Goal: Transaction & Acquisition: Purchase product/service

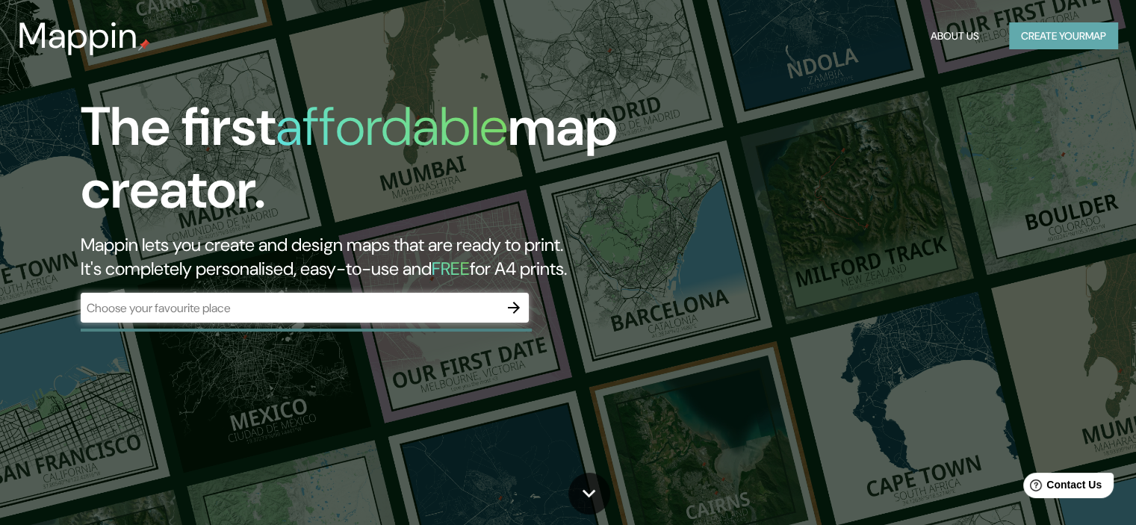
click at [1045, 32] on button "Create your map" at bounding box center [1063, 36] width 109 height 28
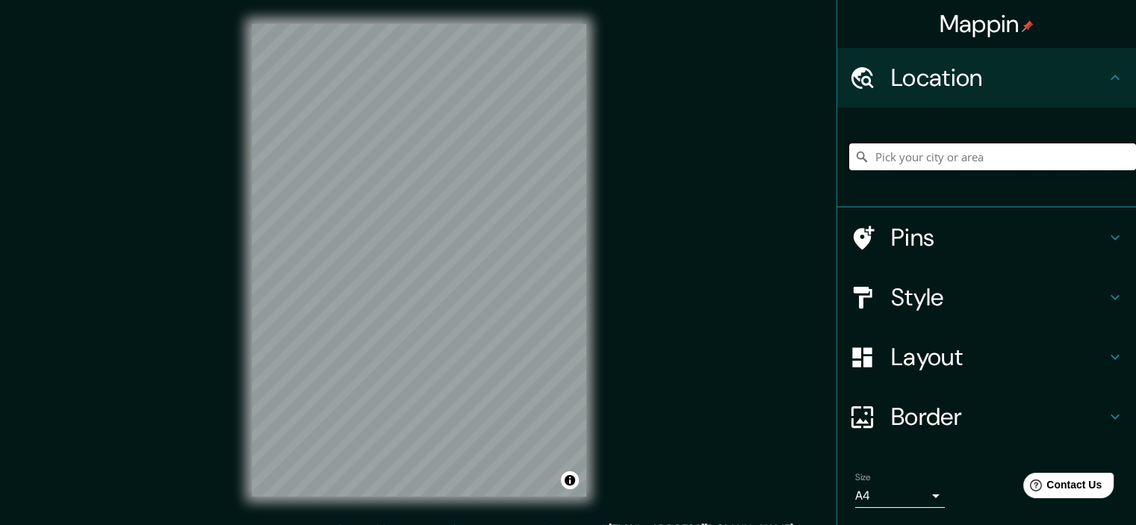
click at [974, 145] on input "Pick your city or area" at bounding box center [992, 156] width 287 height 27
drag, startPoint x: 914, startPoint y: 159, endPoint x: 1097, endPoint y: 167, distance: 182.5
click at [1097, 167] on input "[GEOGRAPHIC_DATA], [GEOGRAPHIC_DATA], [GEOGRAPHIC_DATA]" at bounding box center [992, 156] width 287 height 27
drag, startPoint x: 917, startPoint y: 152, endPoint x: 1103, endPoint y: 156, distance: 185.3
click at [1103, 156] on input "Mollendo, Departamento de Arequipa, Perú" at bounding box center [992, 156] width 287 height 27
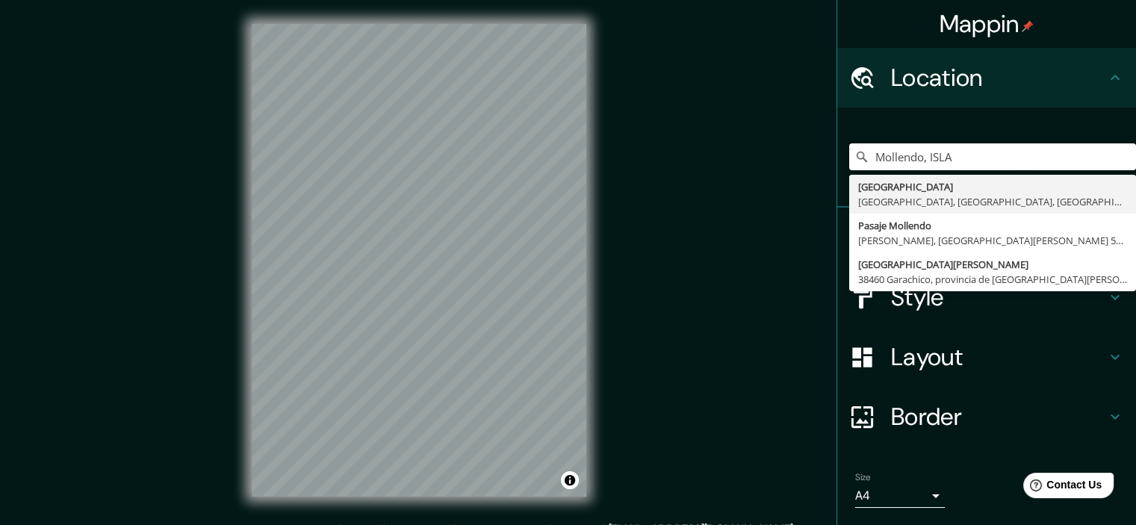
type input "Mollendo, ISLA"
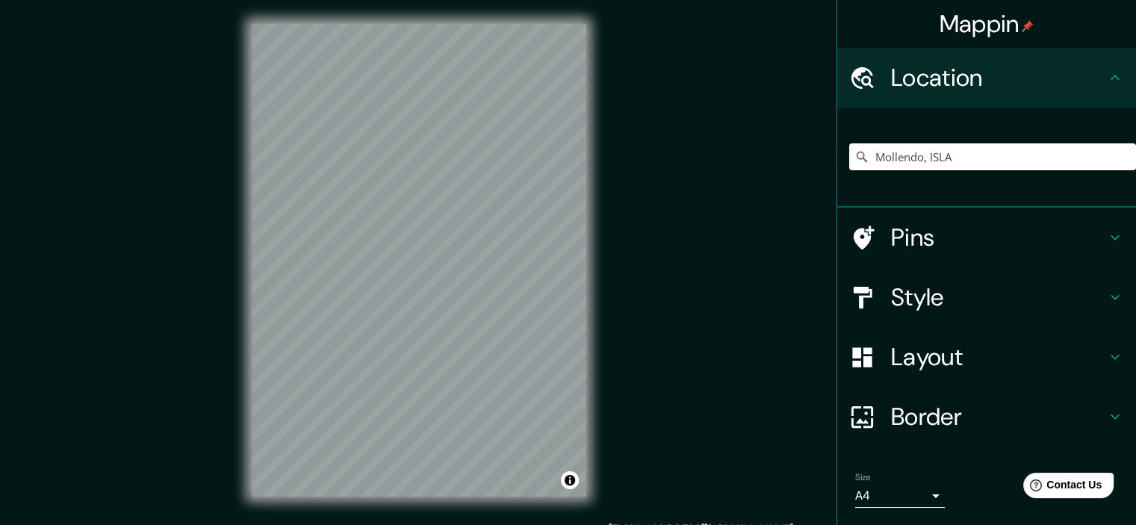
click at [744, 367] on div "Mappin Location Mollendo, ISLA Calle Islay Mollendo, Departamento de Arequipa, …" at bounding box center [568, 272] width 1136 height 545
click at [962, 292] on h4 "Style" at bounding box center [998, 297] width 215 height 30
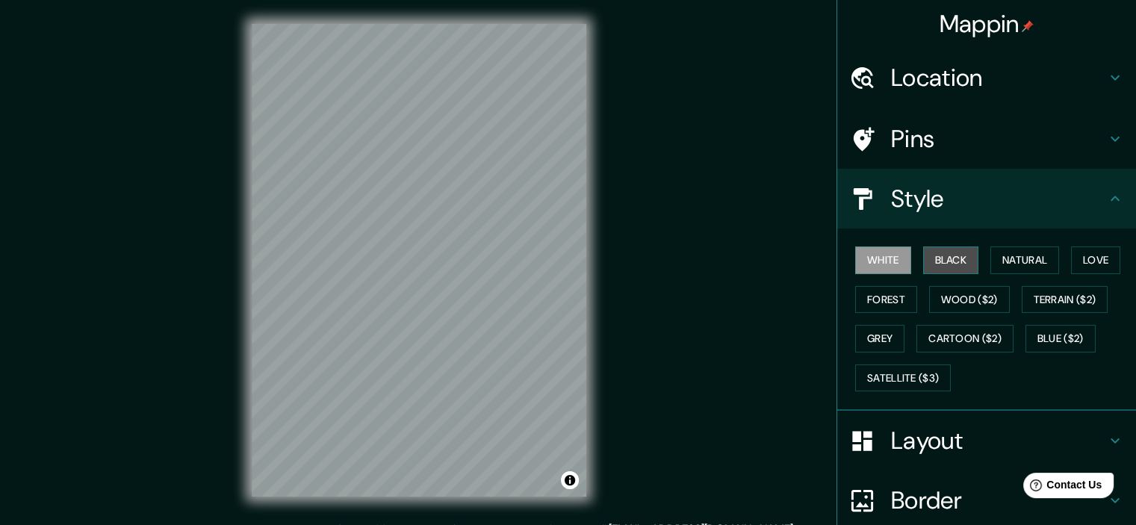
click at [953, 264] on button "Black" at bounding box center [951, 261] width 56 height 28
click at [1078, 254] on button "Love" at bounding box center [1095, 261] width 49 height 28
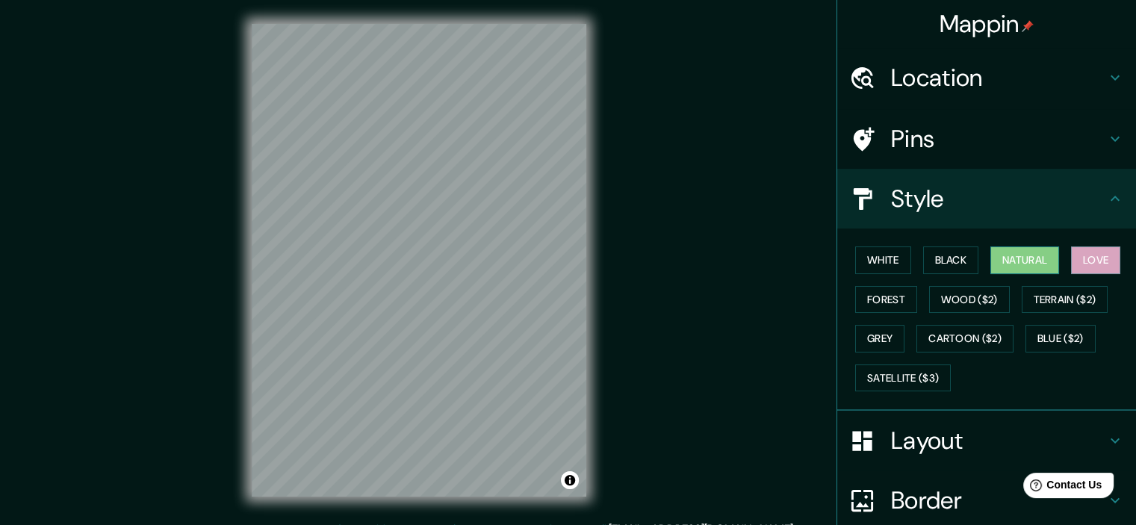
click at [1035, 255] on button "Natural" at bounding box center [1025, 261] width 69 height 28
click at [1060, 299] on button "Terrain ($2)" at bounding box center [1065, 300] width 87 height 28
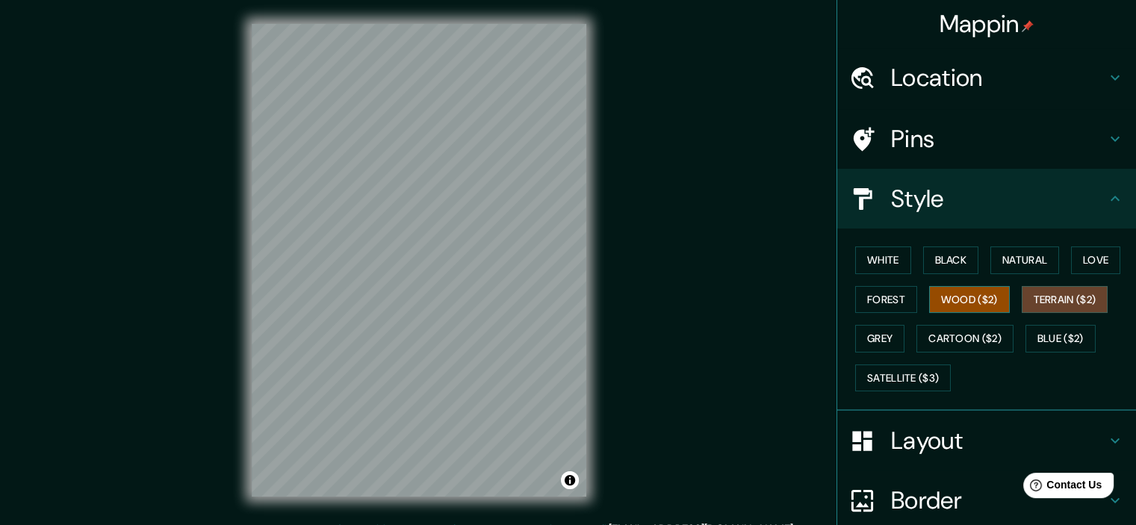
click at [952, 298] on button "Wood ($2)" at bounding box center [969, 300] width 81 height 28
click at [953, 335] on button "Cartoon ($2)" at bounding box center [965, 339] width 97 height 28
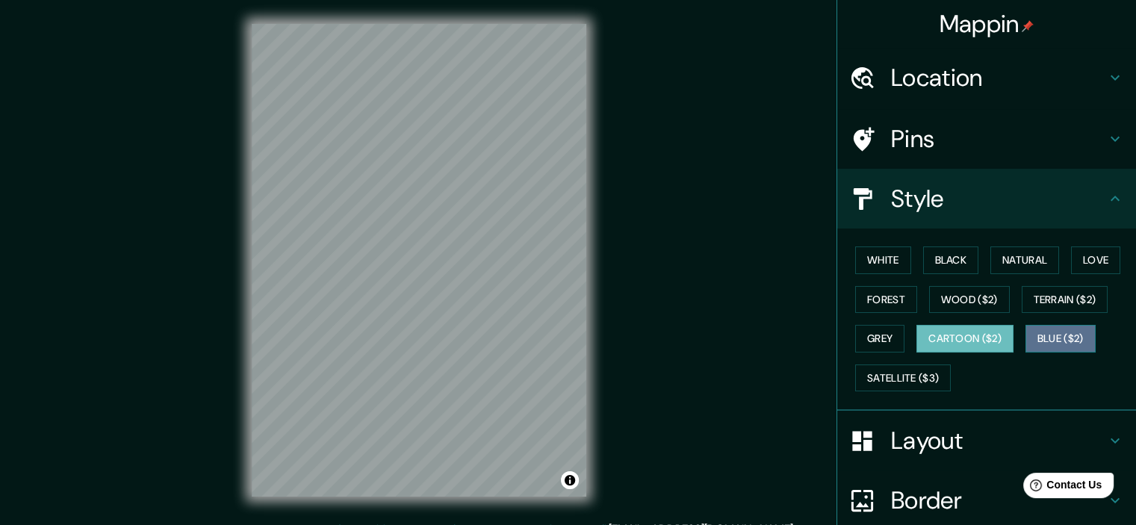
click at [1041, 335] on button "Blue ($2)" at bounding box center [1061, 339] width 70 height 28
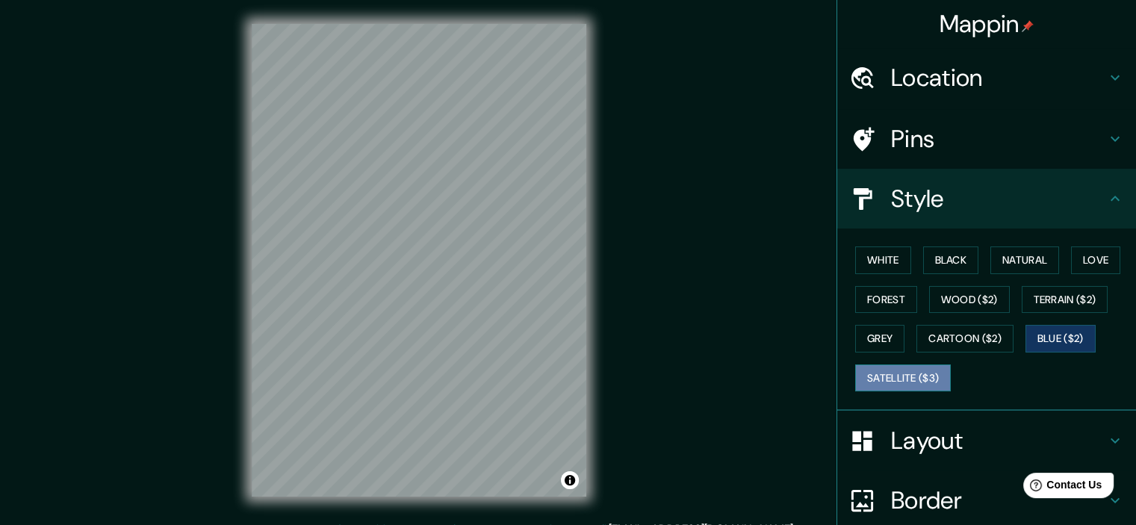
click at [912, 370] on button "Satellite ($3)" at bounding box center [903, 379] width 96 height 28
click at [879, 338] on button "Grey" at bounding box center [879, 339] width 49 height 28
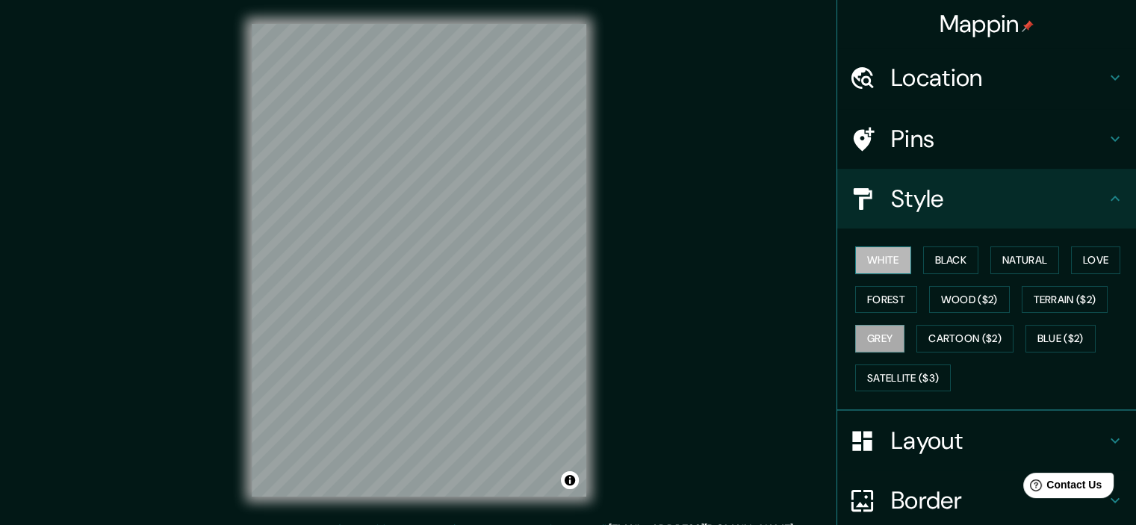
click at [887, 269] on button "White" at bounding box center [883, 261] width 56 height 28
click at [936, 250] on button "Black" at bounding box center [951, 261] width 56 height 28
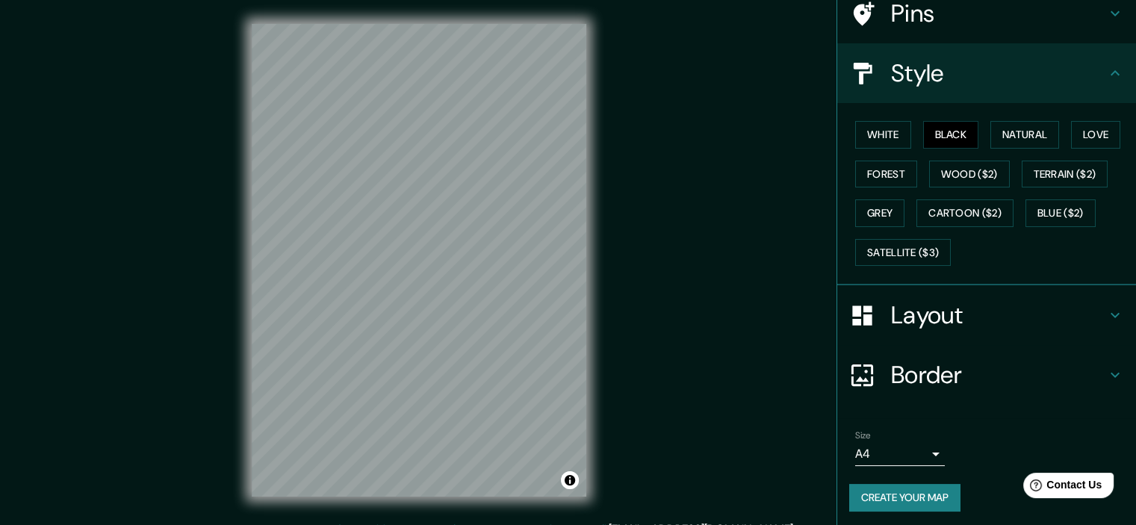
scroll to position [127, 0]
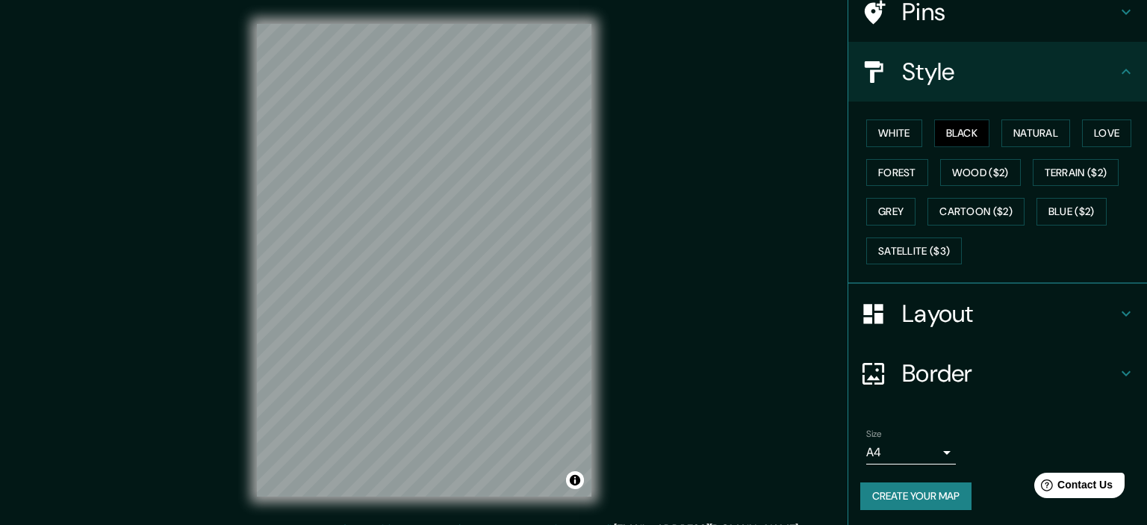
click at [902, 456] on body "Mappin Location Mollendo, ISLA Calle Islay Mollendo, Departamento de Arequipa, …" at bounding box center [573, 262] width 1147 height 525
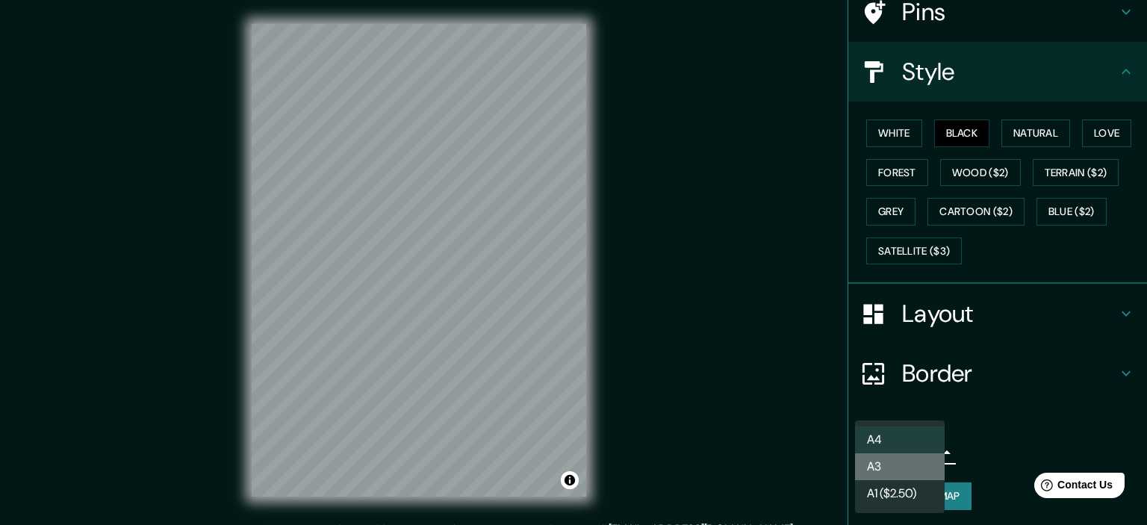
click at [902, 471] on li "A3" at bounding box center [900, 466] width 90 height 27
type input "a4"
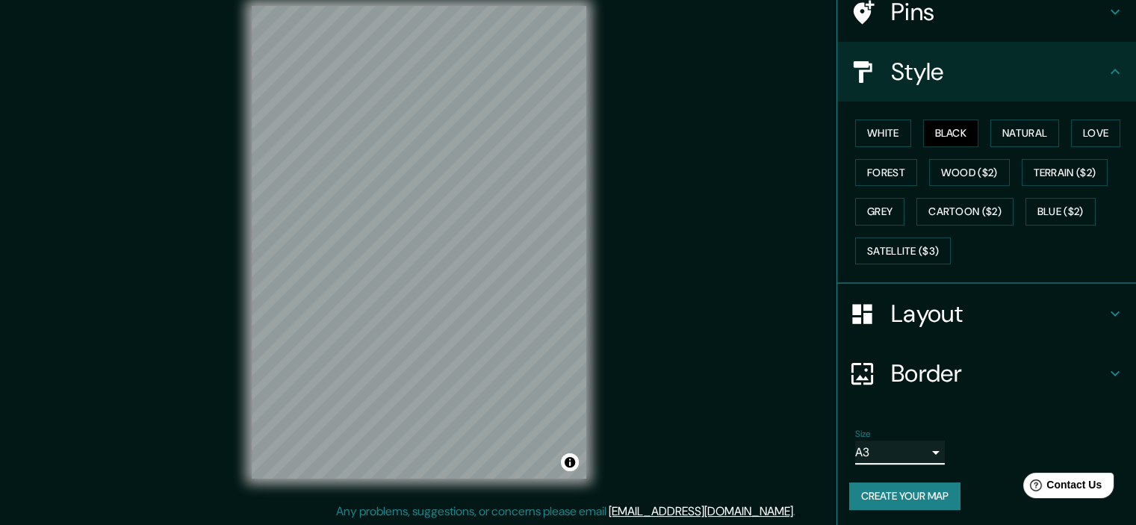
scroll to position [19, 0]
click at [900, 486] on button "Create your map" at bounding box center [904, 497] width 111 height 28
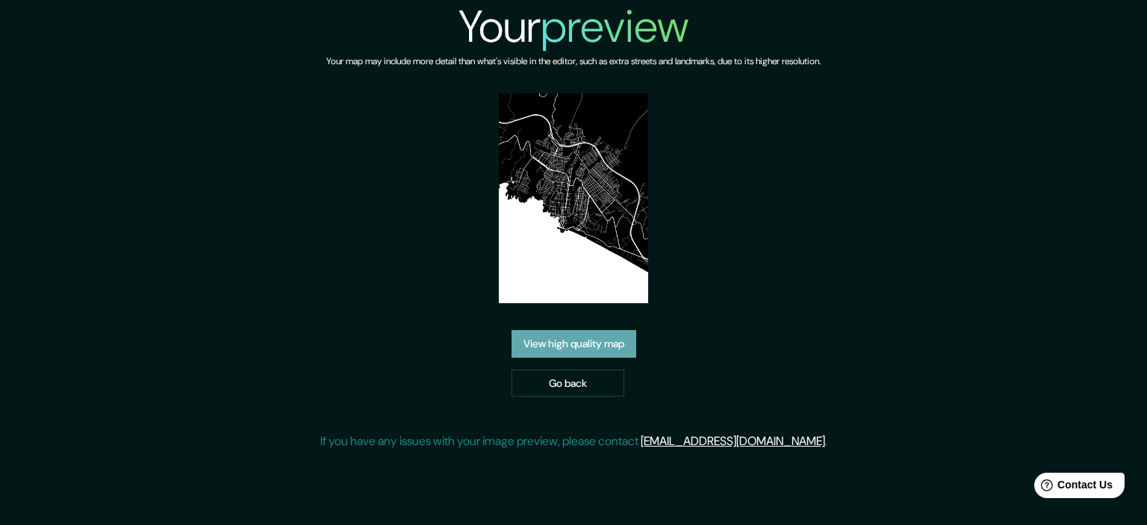
click at [619, 342] on link "View high quality map" at bounding box center [574, 344] width 125 height 28
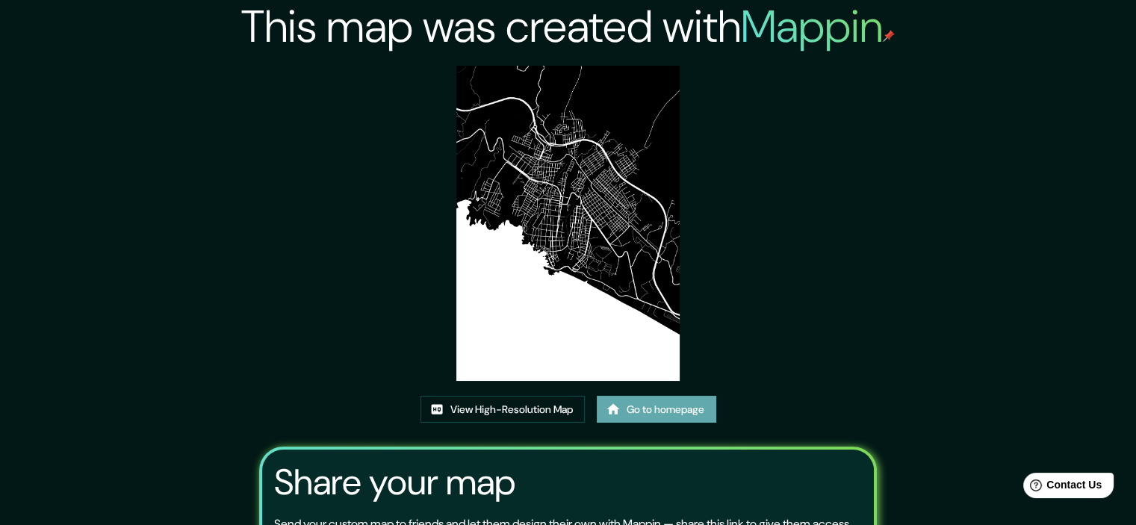
click at [671, 414] on link "Go to homepage" at bounding box center [657, 410] width 120 height 28
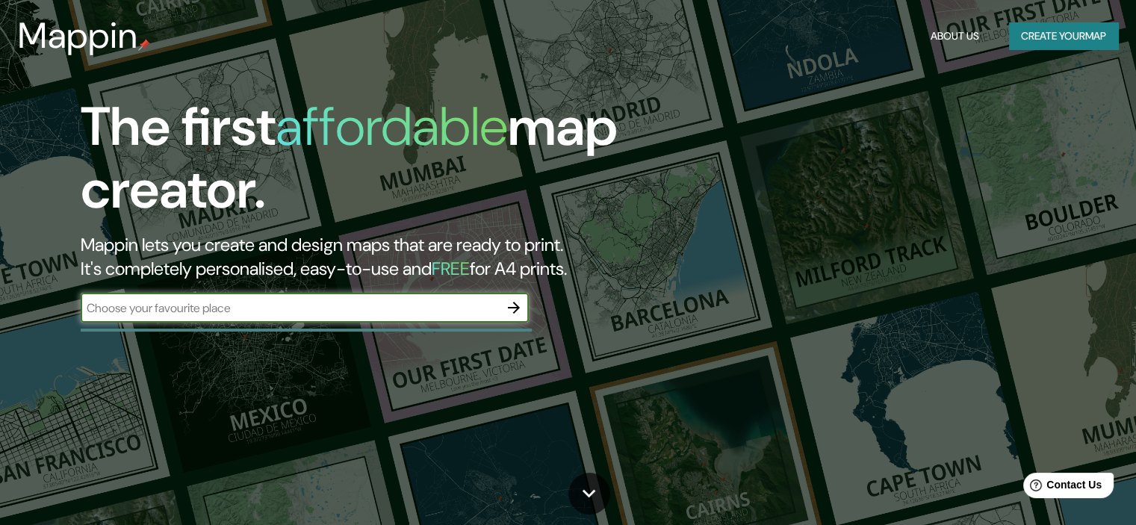
click at [1031, 37] on button "Create your map" at bounding box center [1063, 36] width 109 height 28
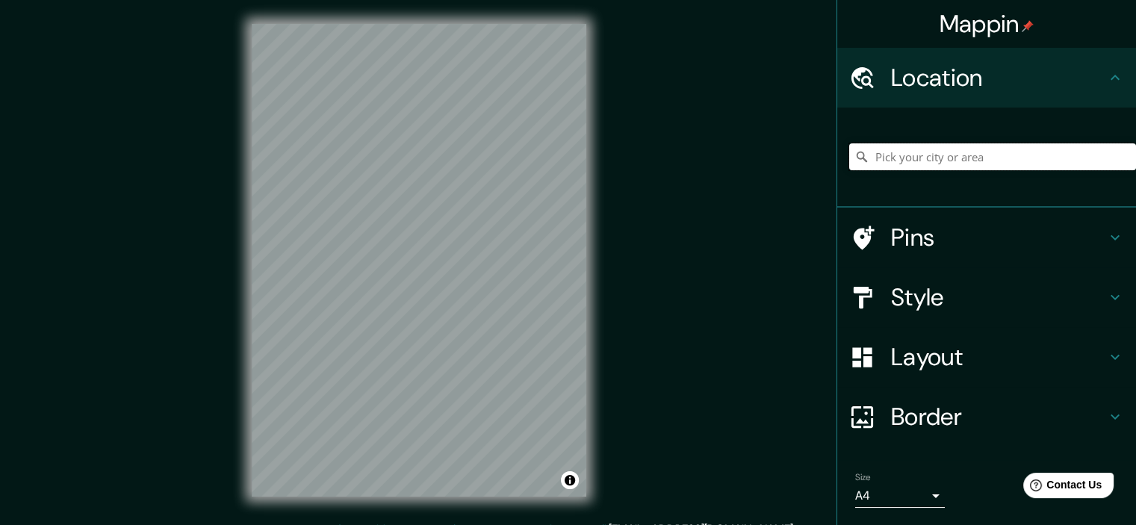
click at [890, 155] on input "Pick your city or area" at bounding box center [992, 156] width 287 height 27
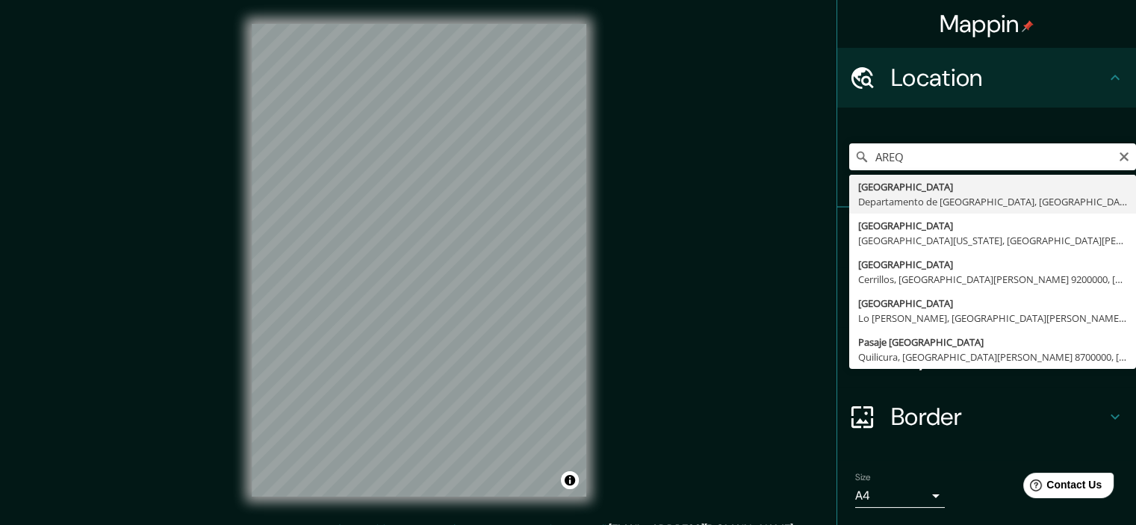
type input "[GEOGRAPHIC_DATA], [GEOGRAPHIC_DATA], [GEOGRAPHIC_DATA]"
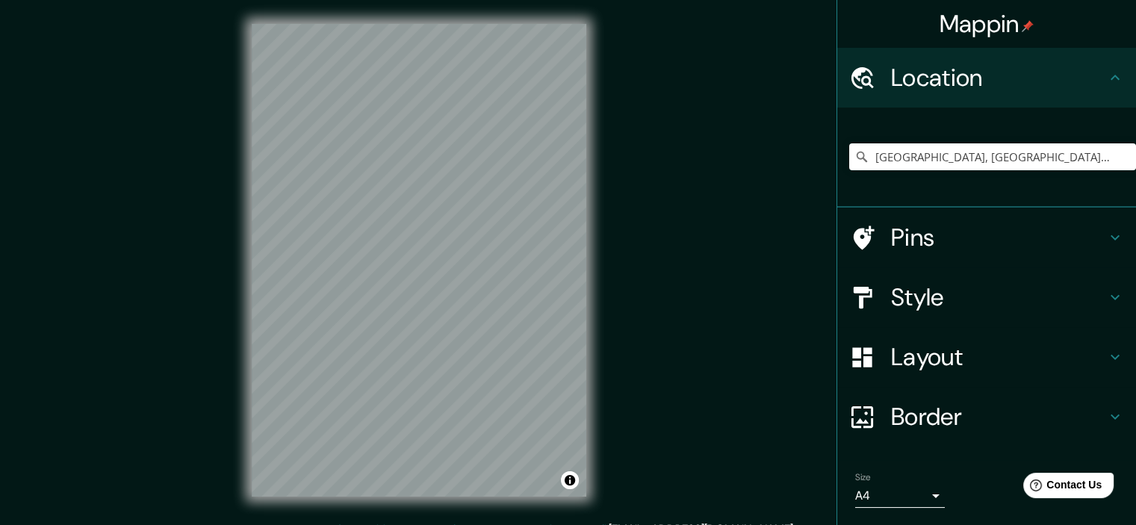
click at [1004, 289] on h4 "Style" at bounding box center [998, 297] width 215 height 30
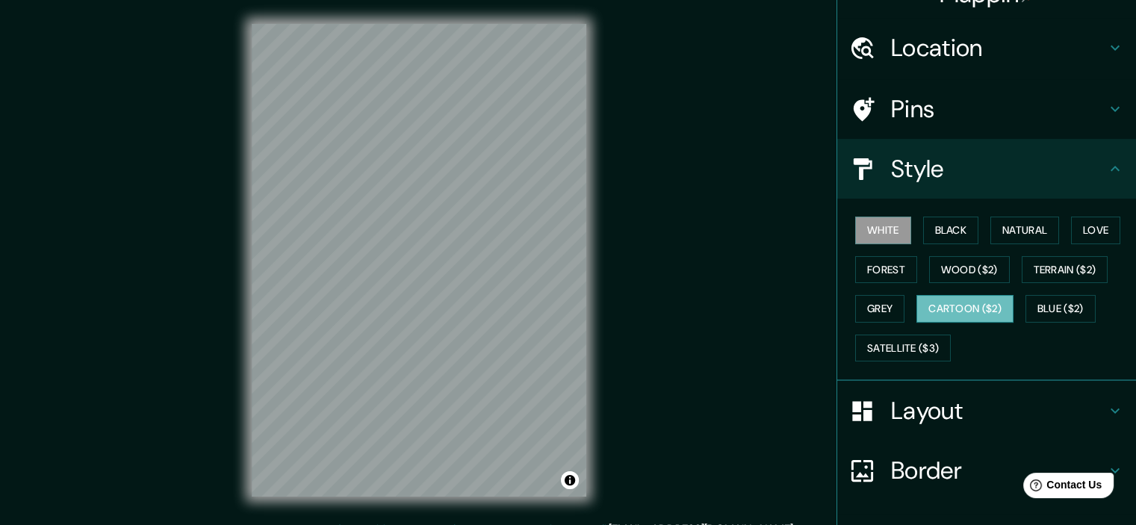
scroll to position [127, 0]
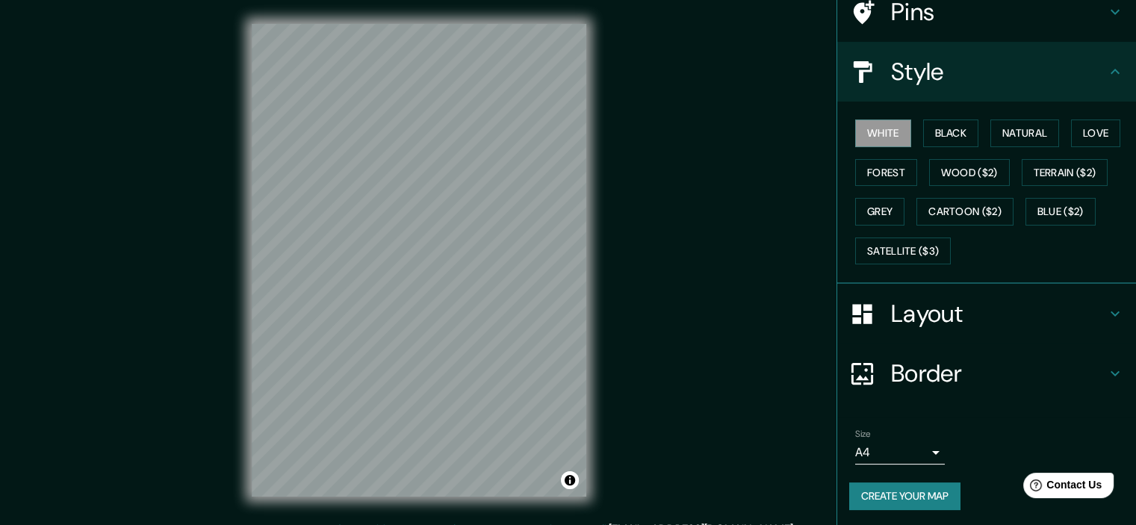
click at [912, 446] on body "Mappin Location [GEOGRAPHIC_DATA], [GEOGRAPHIC_DATA], [GEOGRAPHIC_DATA] Pins St…" at bounding box center [568, 262] width 1136 height 525
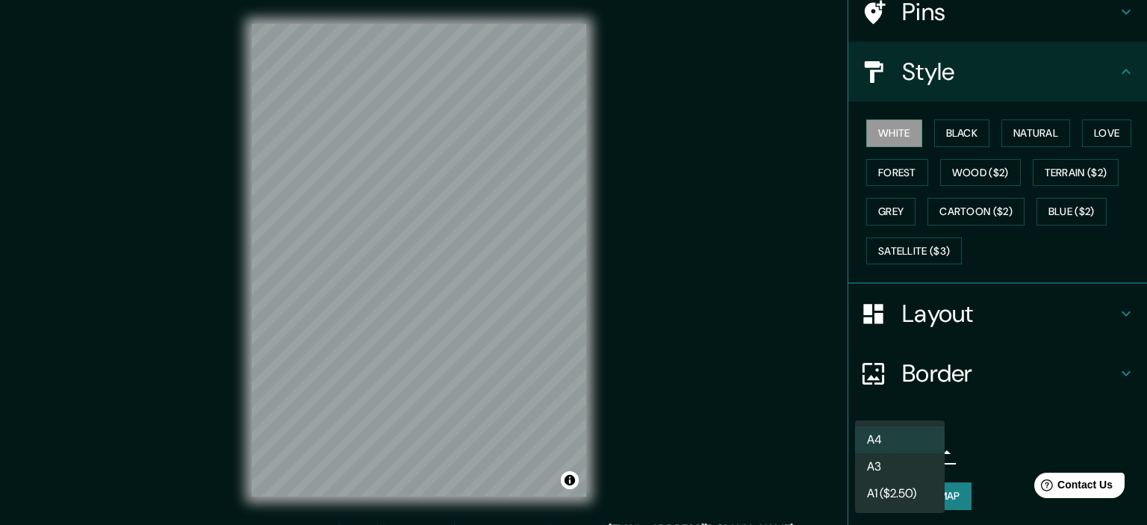
click at [908, 465] on li "A3" at bounding box center [900, 466] width 90 height 27
type input "a4"
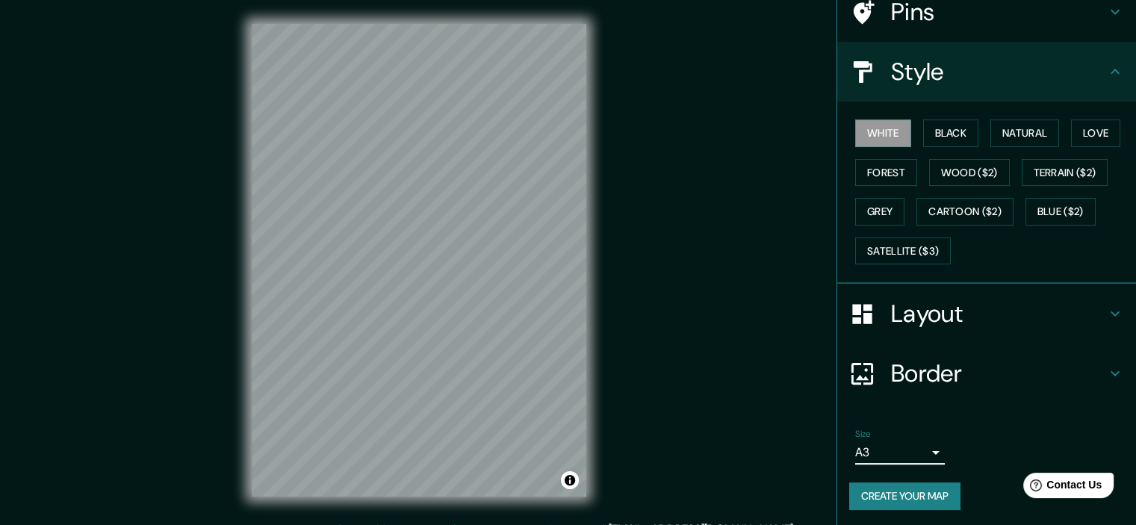
click at [930, 491] on button "Create your map" at bounding box center [904, 497] width 111 height 28
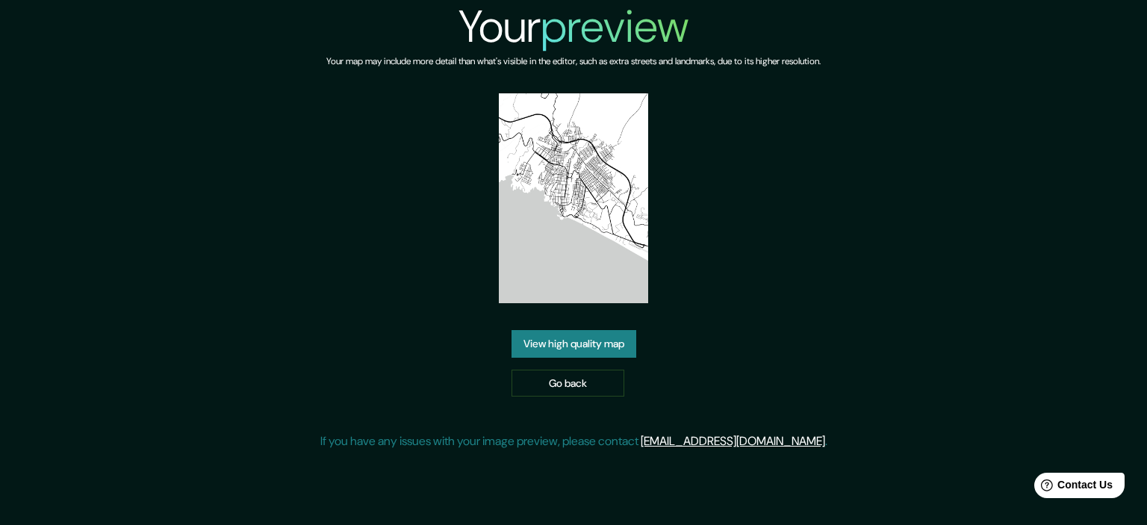
drag, startPoint x: 580, startPoint y: 262, endPoint x: 548, endPoint y: 338, distance: 83.0
click at [548, 338] on link "View high quality map" at bounding box center [574, 344] width 125 height 28
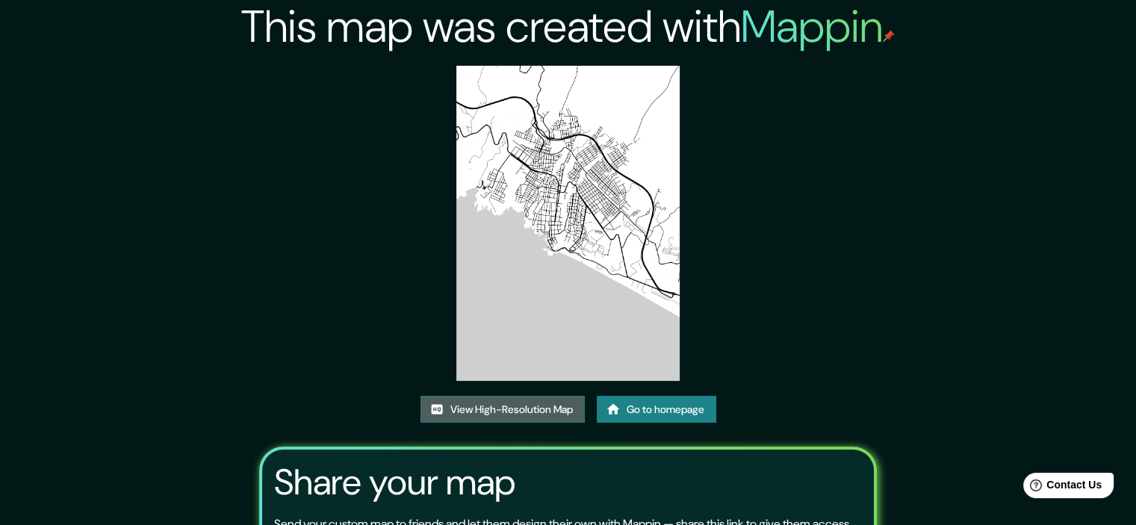
click at [531, 409] on link "View High-Resolution Map" at bounding box center [503, 410] width 164 height 28
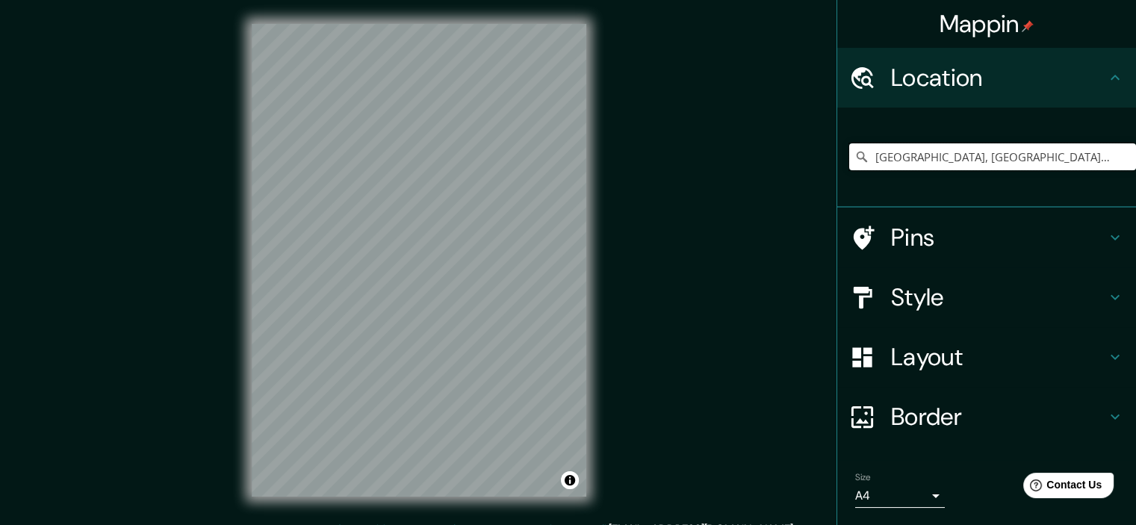
click at [962, 158] on input "Arequipa, Departamento de Arequipa, Perú" at bounding box center [992, 156] width 287 height 27
drag, startPoint x: 867, startPoint y: 155, endPoint x: 911, endPoint y: 160, distance: 44.4
click at [911, 160] on input "Arequipa, Departamento de Arequipa, Perú" at bounding box center [992, 156] width 287 height 27
click at [1029, 149] on input "Arequipa, Departamento de Arequipa, Perú" at bounding box center [992, 156] width 287 height 27
click at [1086, 155] on input "Arequipa, Departamento de Arequipa, Perú" at bounding box center [992, 156] width 287 height 27
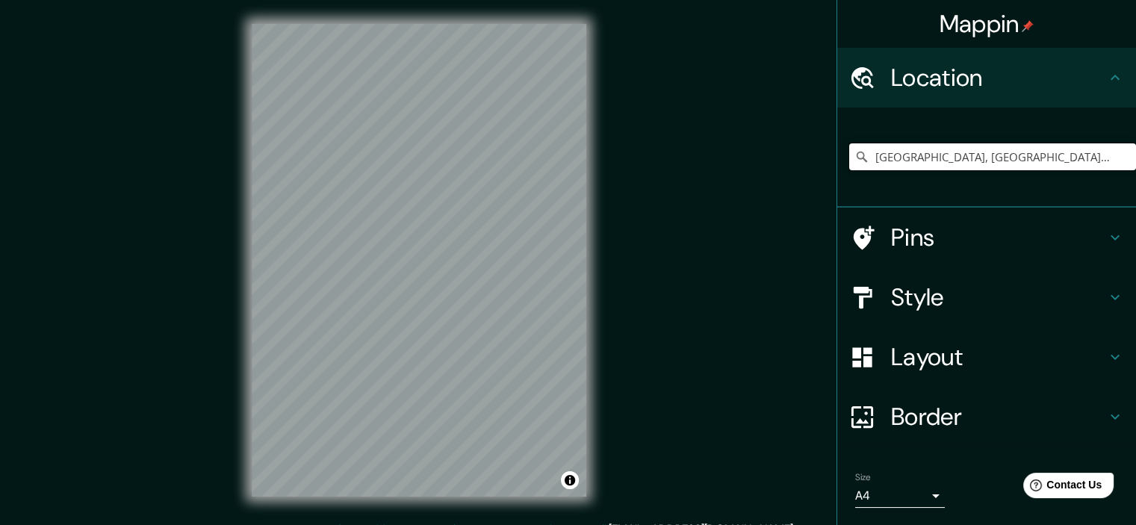
drag, startPoint x: 1086, startPoint y: 155, endPoint x: 882, endPoint y: 185, distance: 206.1
click at [882, 185] on div "Arequipa, Departamento de Arequipa, Perú" at bounding box center [992, 157] width 287 height 75
click at [915, 495] on body "Mappin Location Arequipa, Departamento de Arequipa, Perú Pins Style Layout Bord…" at bounding box center [568, 262] width 1136 height 525
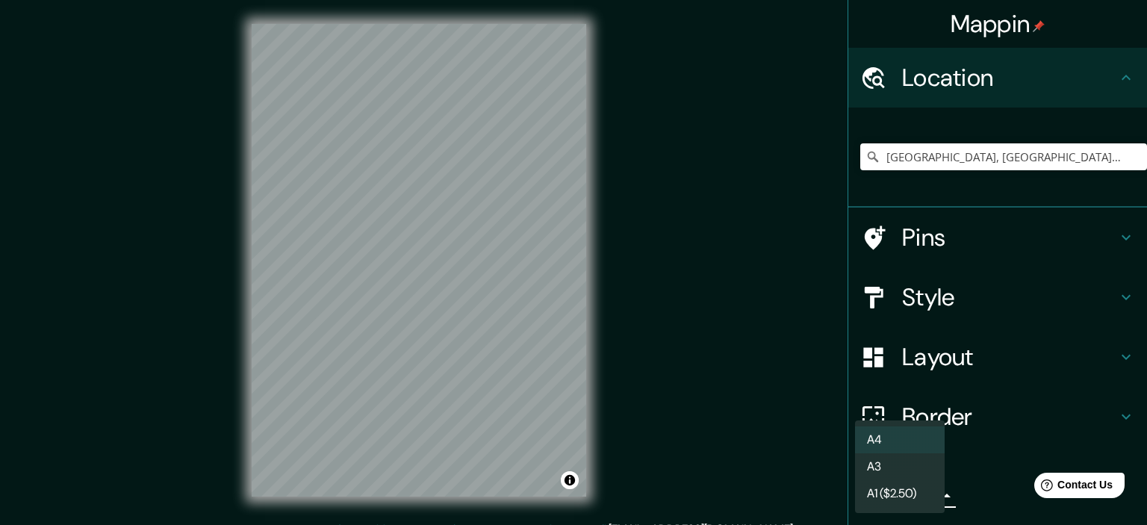
click at [914, 472] on li "A3" at bounding box center [900, 466] width 90 height 27
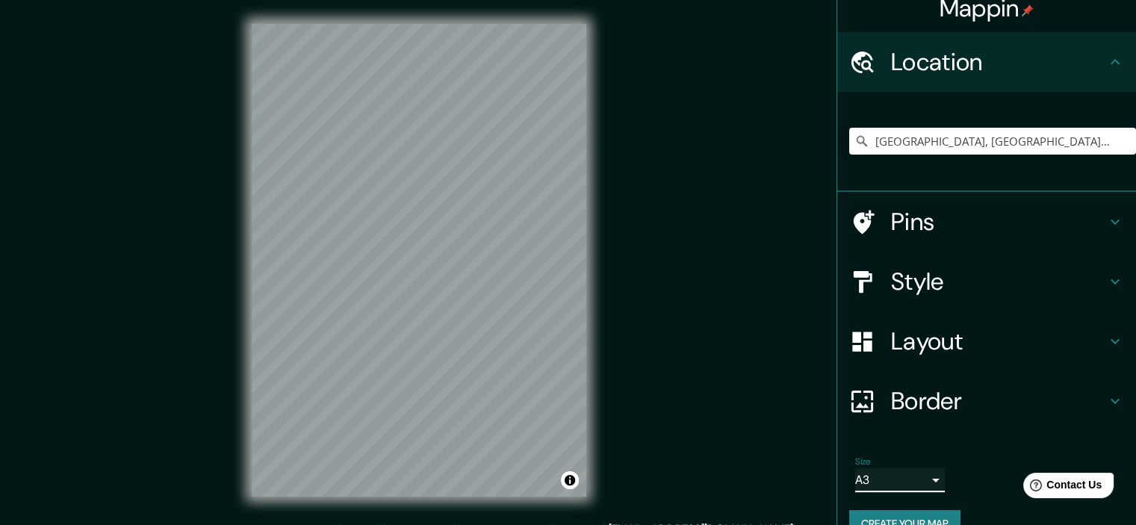
scroll to position [45, 0]
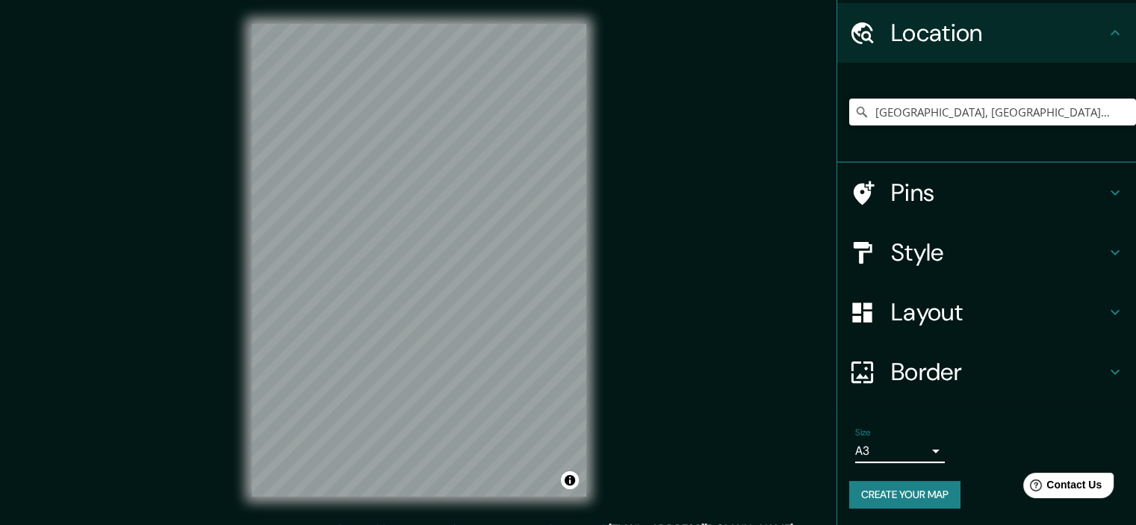
click at [1031, 316] on h4 "Layout" at bounding box center [998, 312] width 215 height 30
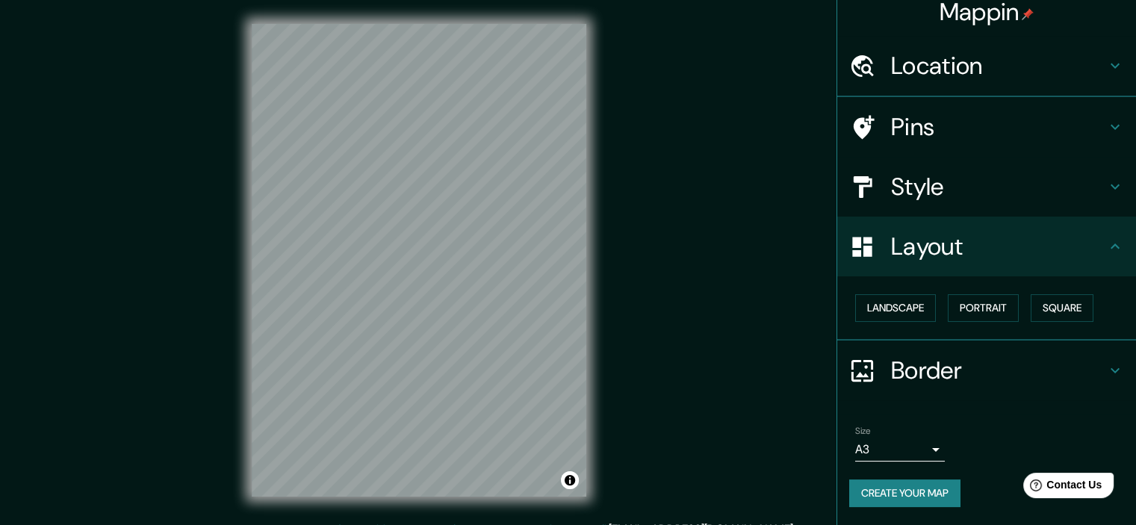
scroll to position [10, 0]
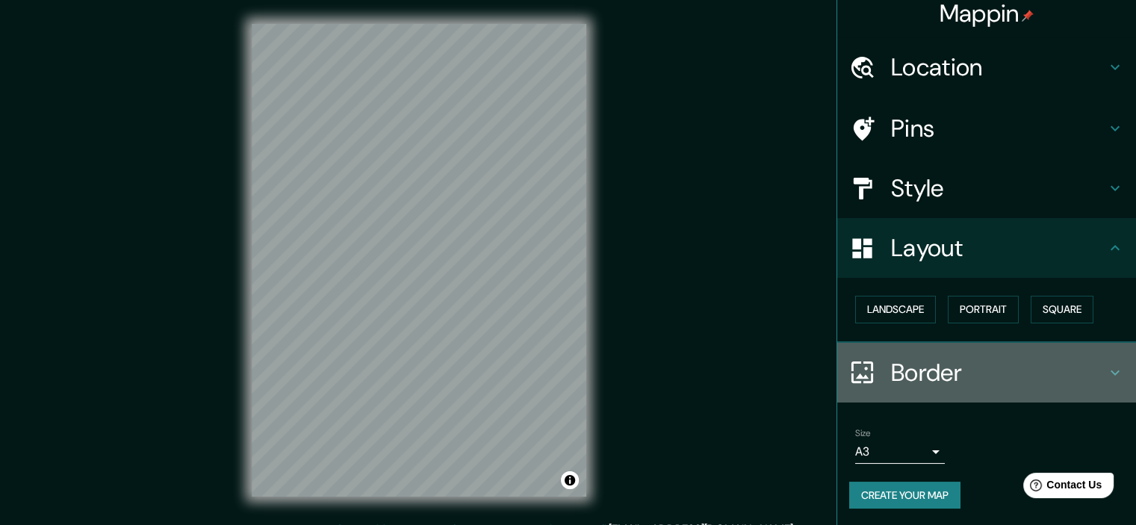
click at [994, 360] on h4 "Border" at bounding box center [998, 373] width 215 height 30
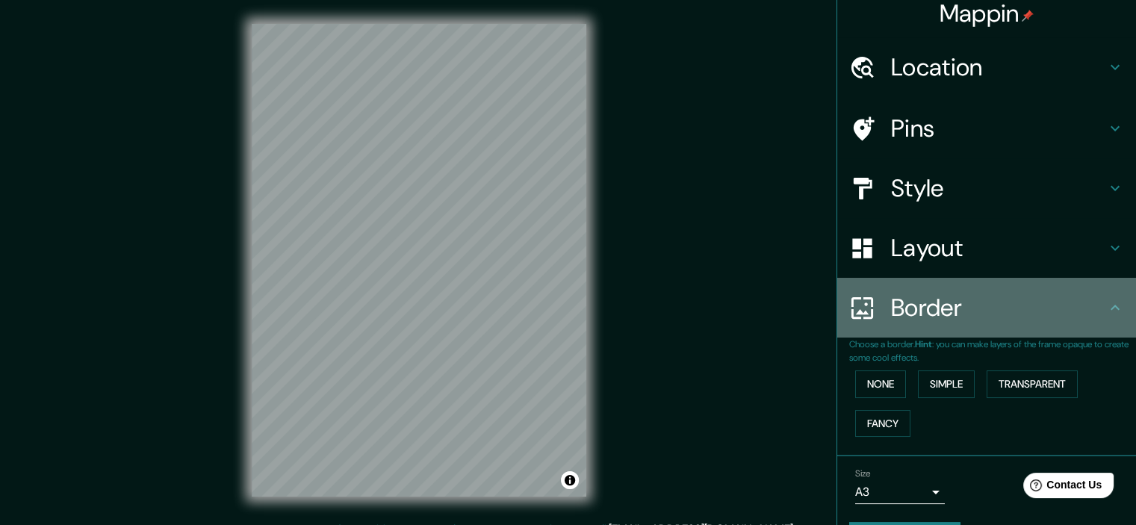
click at [999, 313] on h4 "Border" at bounding box center [998, 308] width 215 height 30
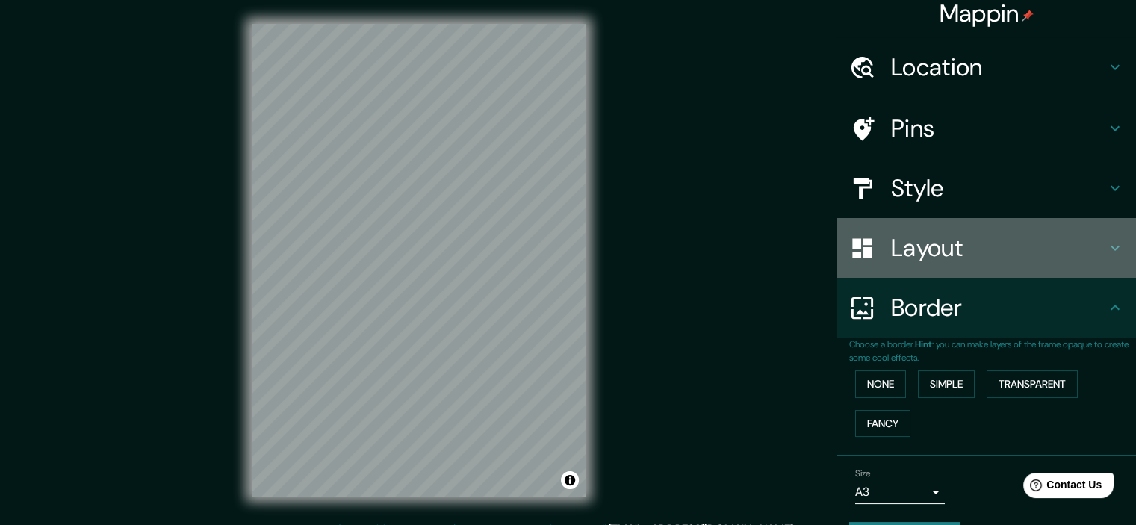
click at [979, 254] on h4 "Layout" at bounding box center [998, 248] width 215 height 30
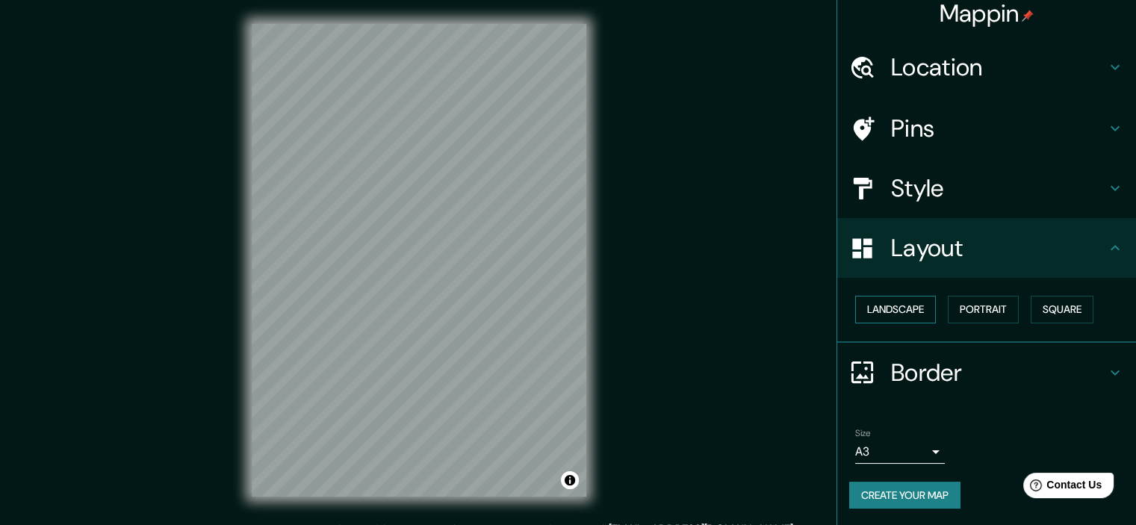
click at [896, 299] on button "Landscape" at bounding box center [895, 310] width 81 height 28
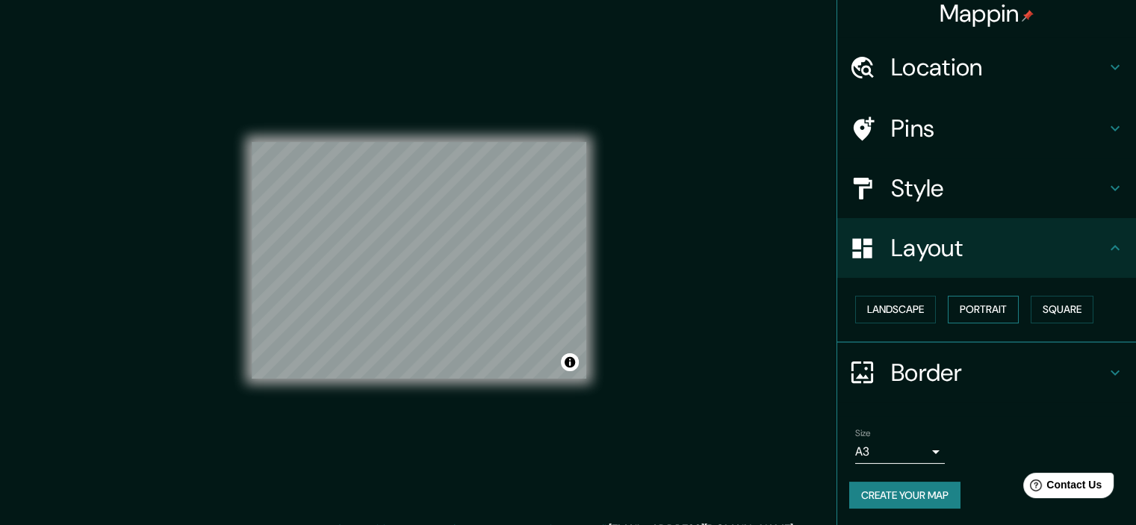
click at [976, 301] on button "Portrait" at bounding box center [983, 310] width 71 height 28
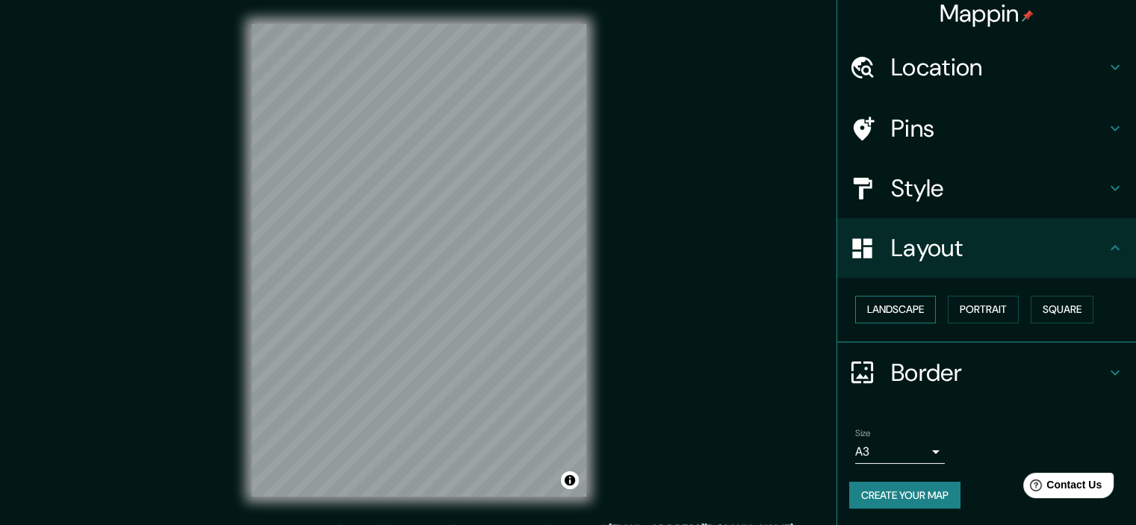
click at [912, 306] on button "Landscape" at bounding box center [895, 310] width 81 height 28
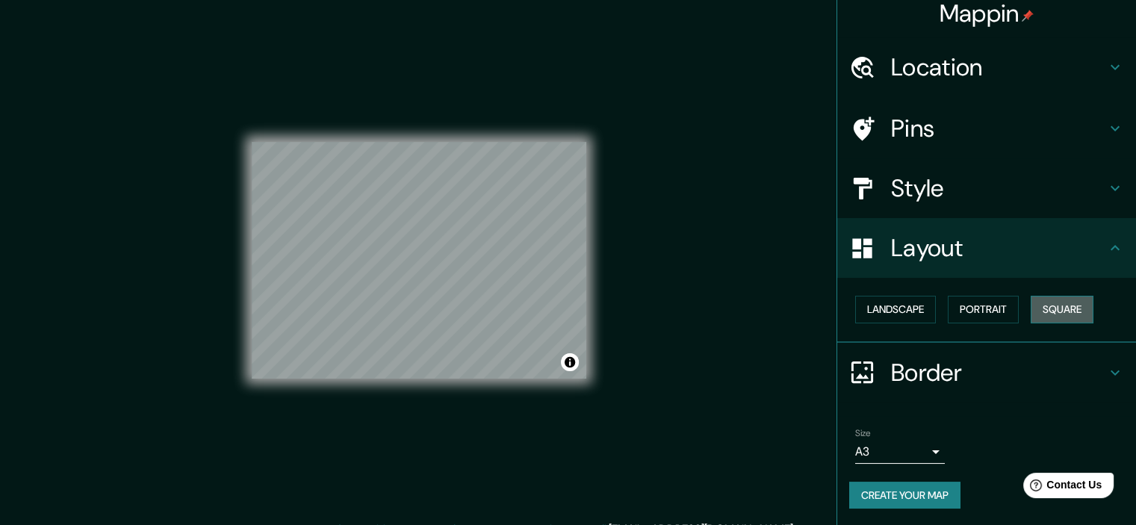
click at [1048, 308] on button "Square" at bounding box center [1062, 310] width 63 height 28
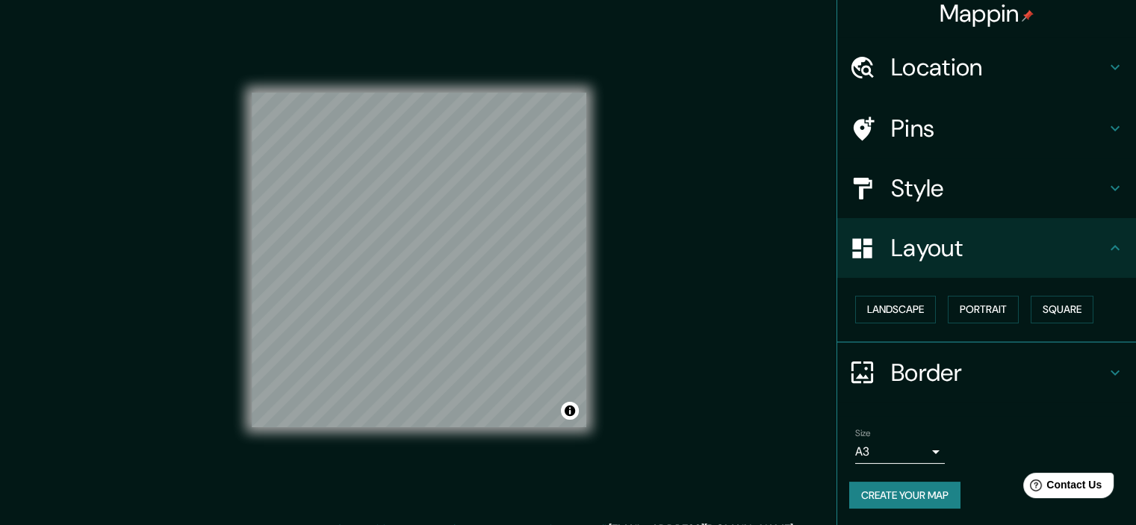
click at [891, 365] on h4 "Border" at bounding box center [998, 373] width 215 height 30
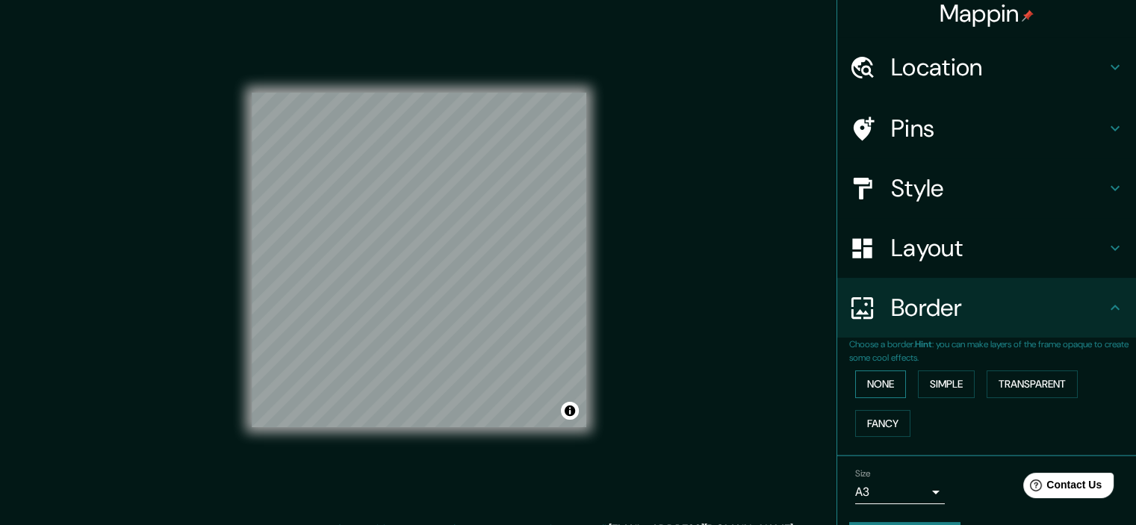
click at [870, 380] on button "None" at bounding box center [880, 385] width 51 height 28
click at [941, 386] on button "Simple" at bounding box center [946, 385] width 57 height 28
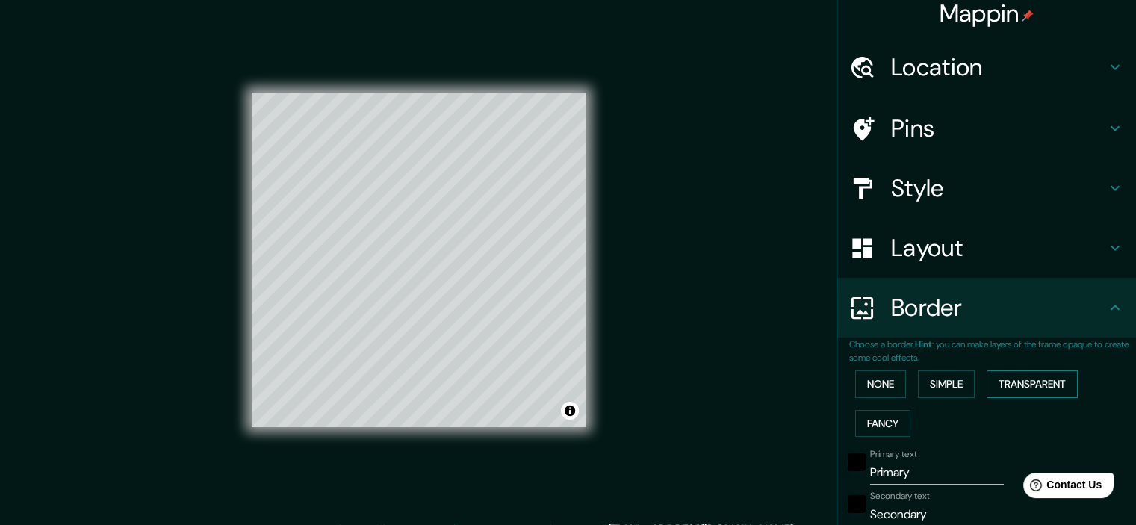
click at [993, 379] on button "Transparent" at bounding box center [1032, 385] width 91 height 28
click at [897, 422] on button "Fancy" at bounding box center [882, 424] width 55 height 28
click at [873, 382] on button "None" at bounding box center [880, 385] width 51 height 28
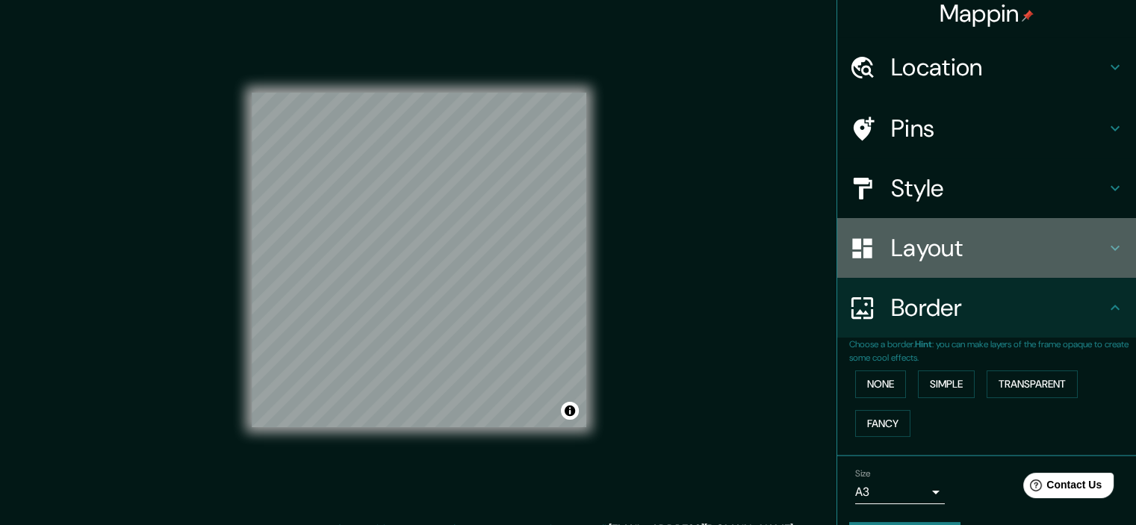
click at [918, 253] on h4 "Layout" at bounding box center [998, 248] width 215 height 30
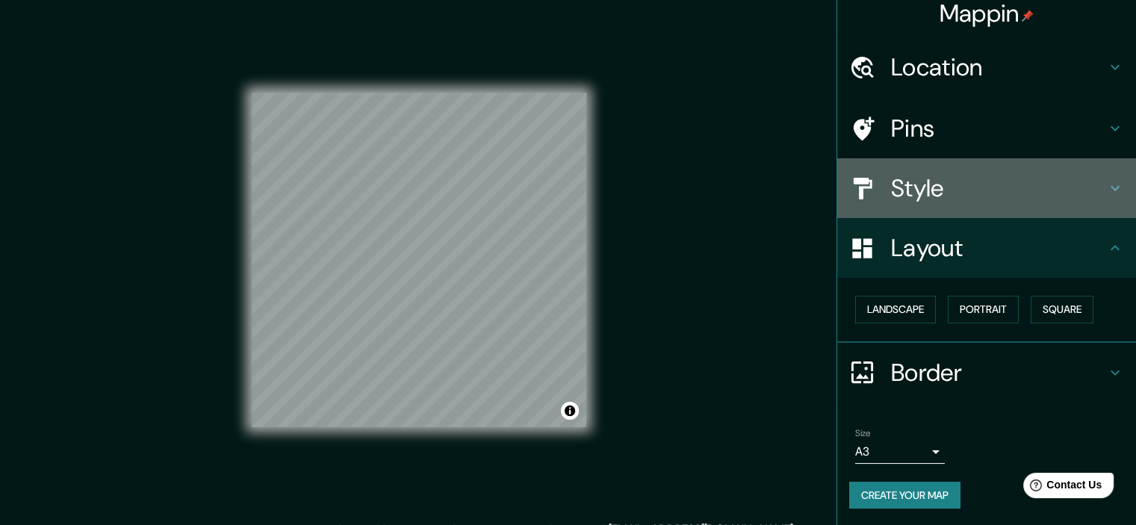
click at [932, 199] on h4 "Style" at bounding box center [998, 188] width 215 height 30
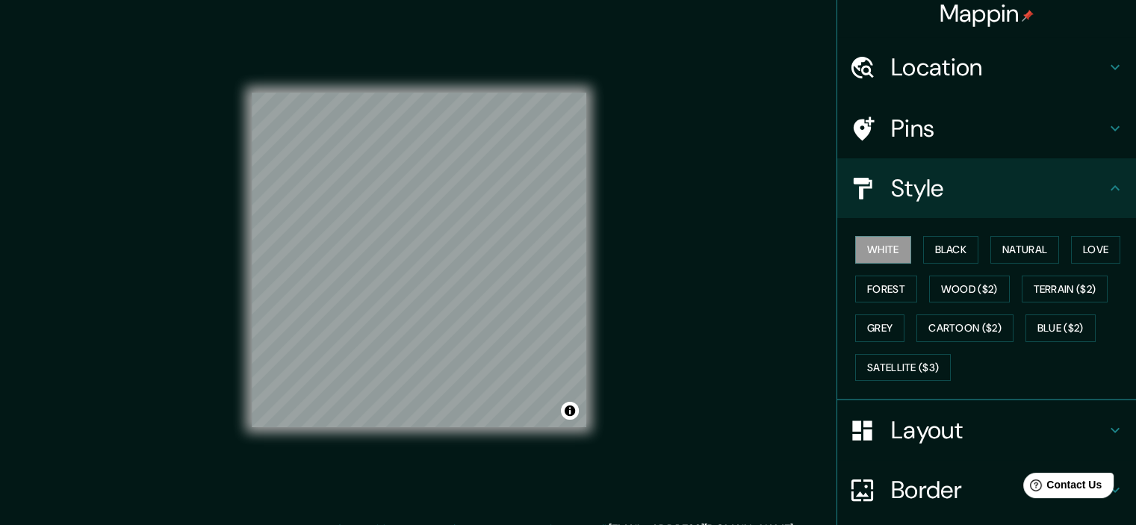
click at [908, 117] on h4 "Pins" at bounding box center [998, 129] width 215 height 30
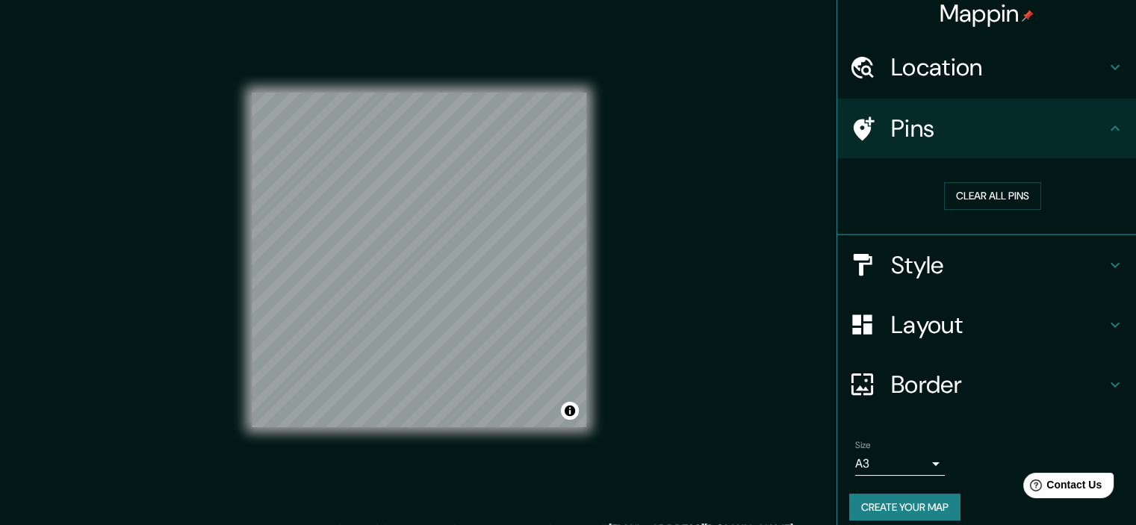
click at [943, 64] on h4 "Location" at bounding box center [998, 67] width 215 height 30
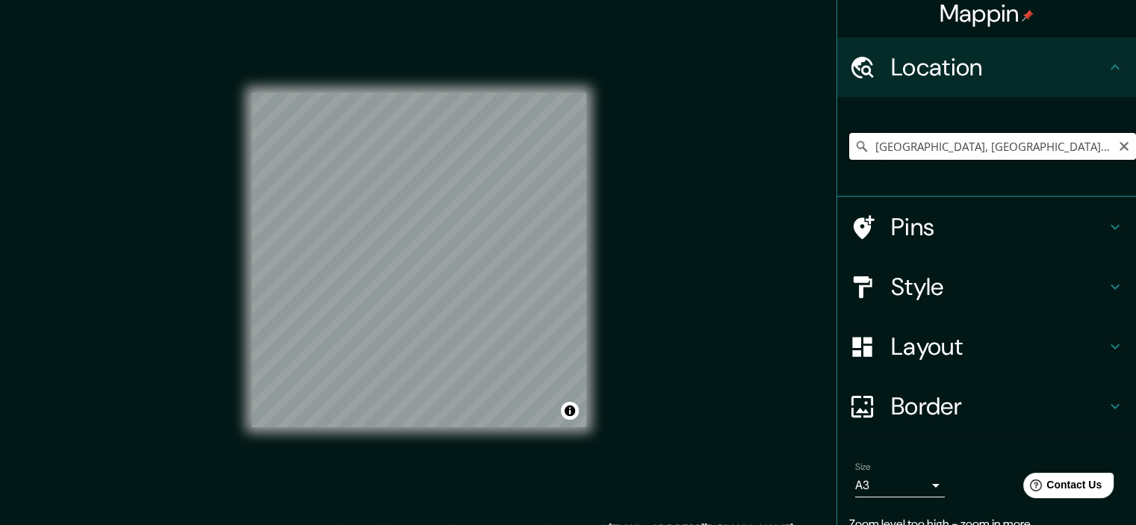
click at [971, 152] on input "[GEOGRAPHIC_DATA], [GEOGRAPHIC_DATA], [GEOGRAPHIC_DATA]" at bounding box center [992, 146] width 287 height 27
drag, startPoint x: 913, startPoint y: 149, endPoint x: 1100, endPoint y: 161, distance: 187.1
click at [1100, 161] on div "[GEOGRAPHIC_DATA], [GEOGRAPHIC_DATA], [GEOGRAPHIC_DATA]" at bounding box center [992, 146] width 287 height 75
drag, startPoint x: 911, startPoint y: 146, endPoint x: 1099, endPoint y: 179, distance: 190.2
click at [1099, 179] on div "[GEOGRAPHIC_DATA], [GEOGRAPHIC_DATA], [GEOGRAPHIC_DATA]" at bounding box center [992, 146] width 287 height 75
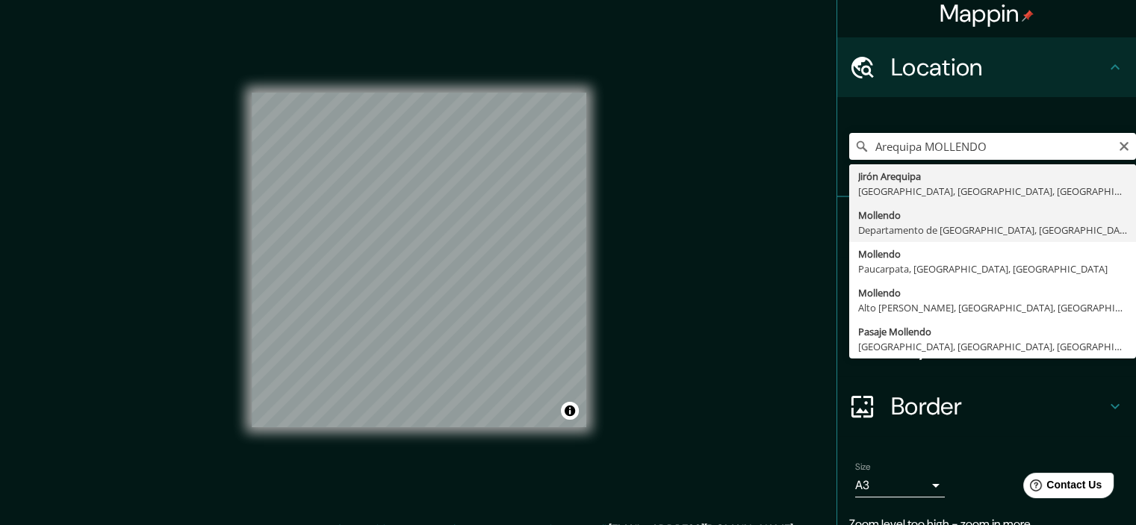
type input "Mollendo, Departamento de Arequipa, Perú"
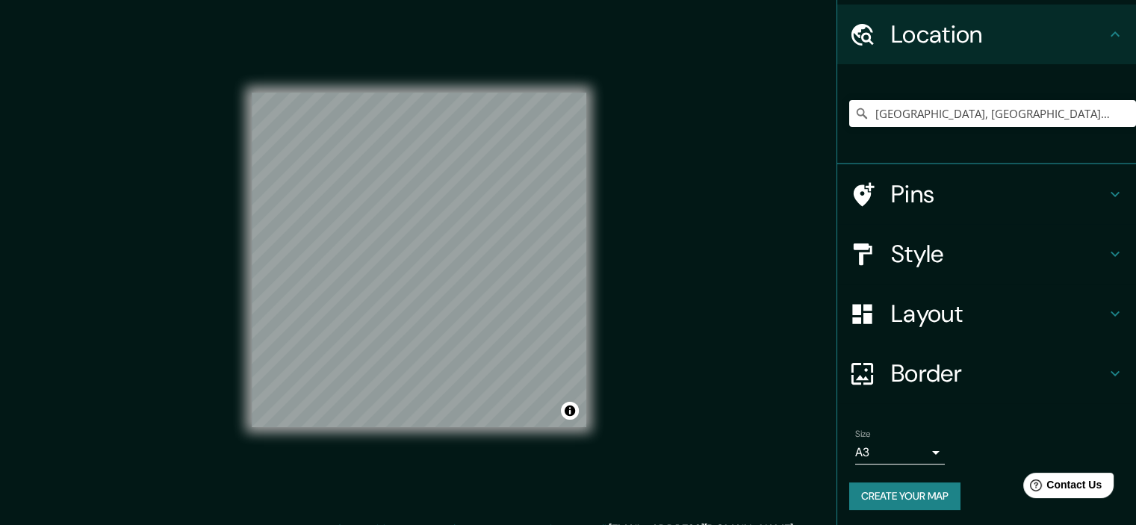
scroll to position [45, 0]
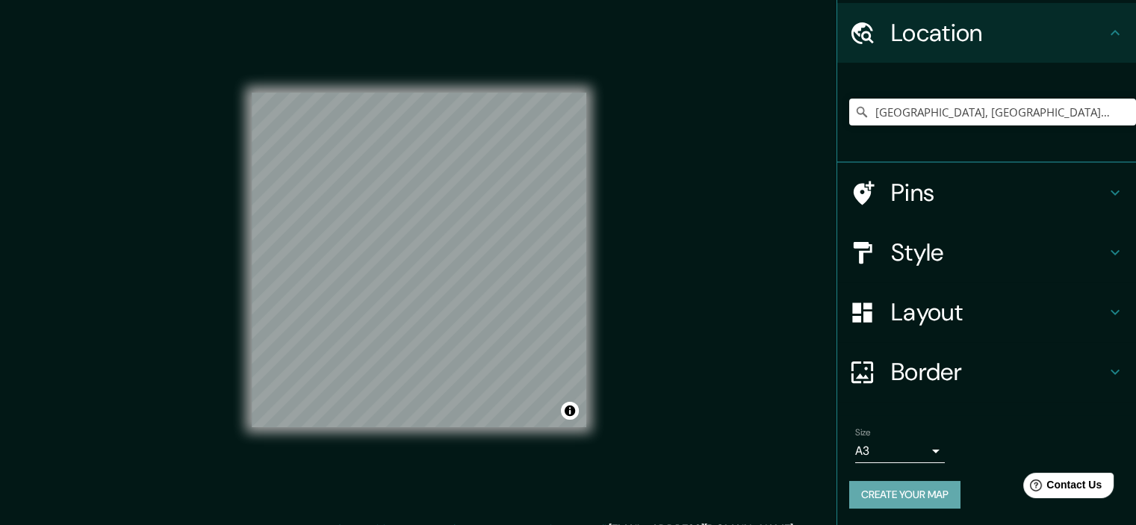
click at [920, 492] on button "Create your map" at bounding box center [904, 495] width 111 height 28
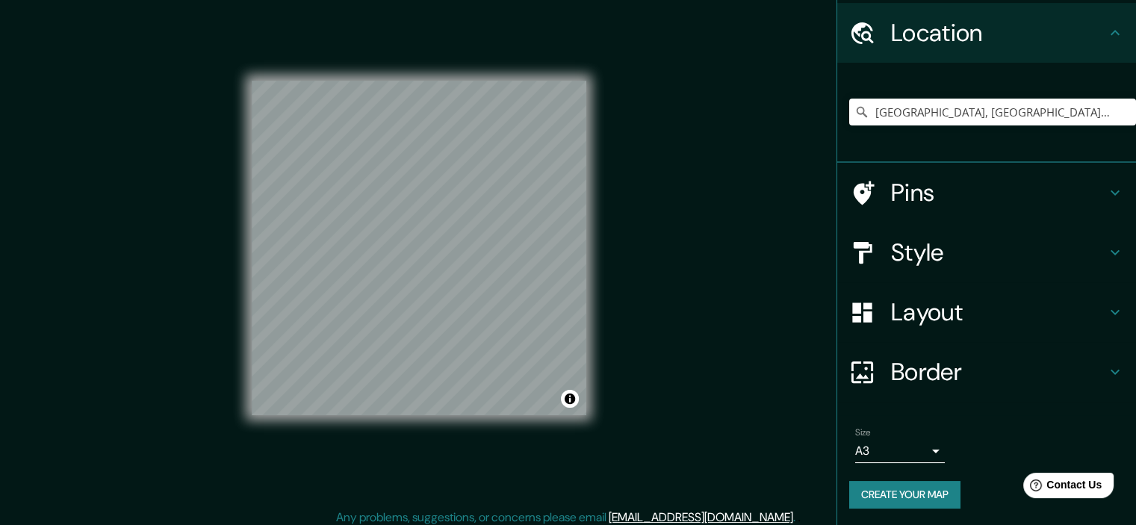
scroll to position [19, 0]
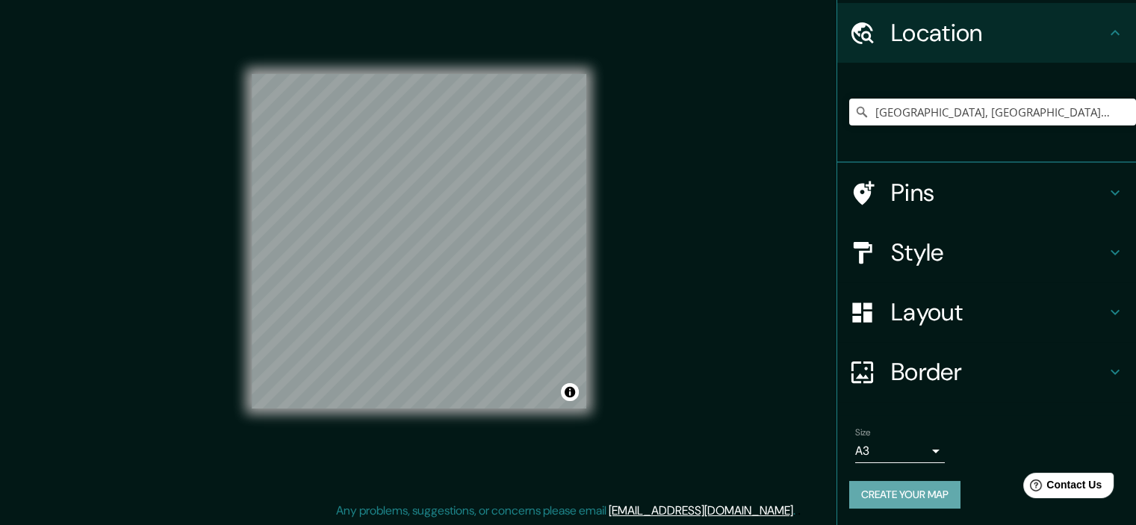
click at [916, 497] on button "Create your map" at bounding box center [904, 495] width 111 height 28
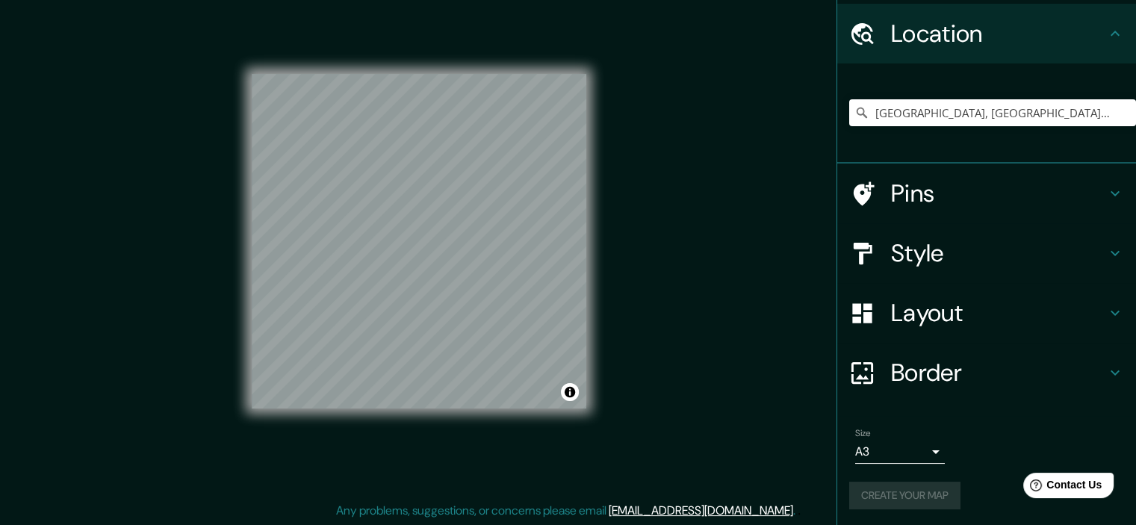
scroll to position [45, 0]
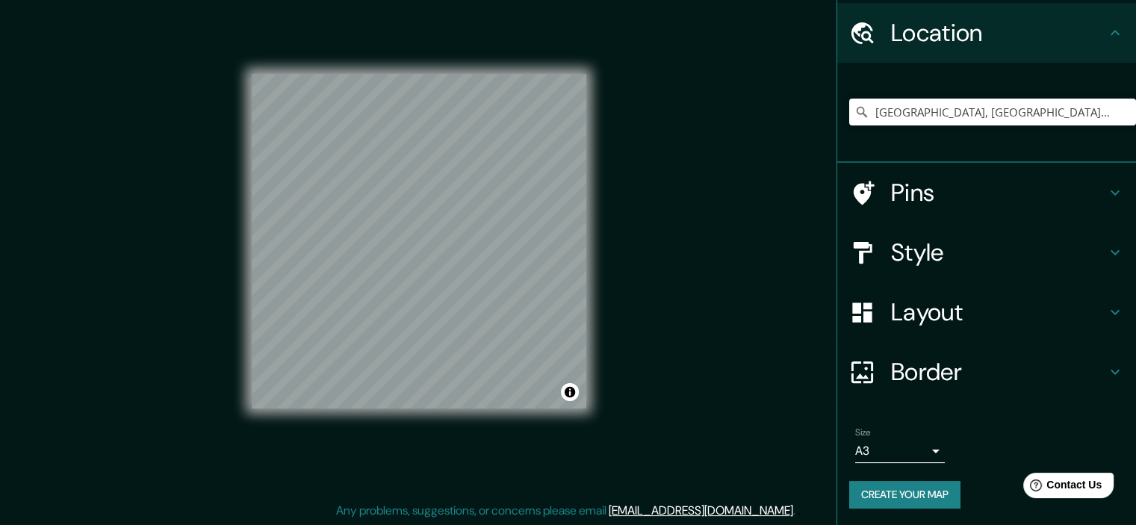
click at [1003, 308] on h4 "Layout" at bounding box center [998, 312] width 215 height 30
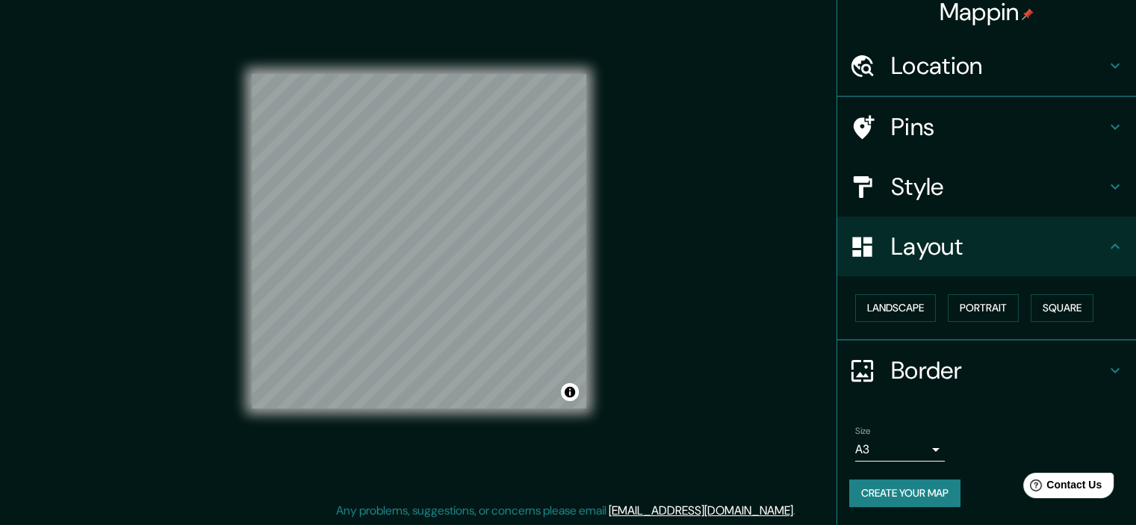
scroll to position [10, 0]
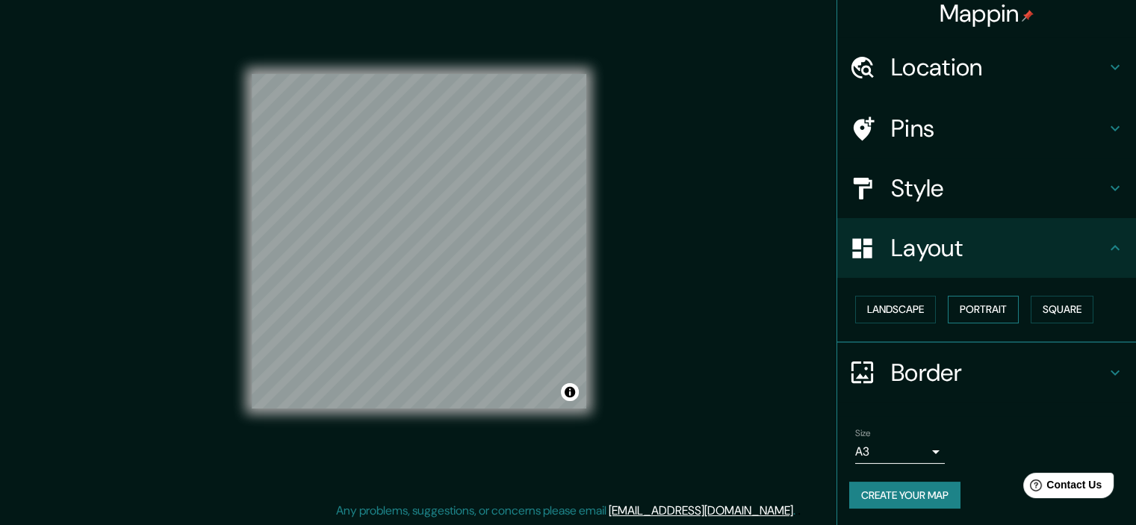
click at [977, 310] on button "Portrait" at bounding box center [983, 310] width 71 height 28
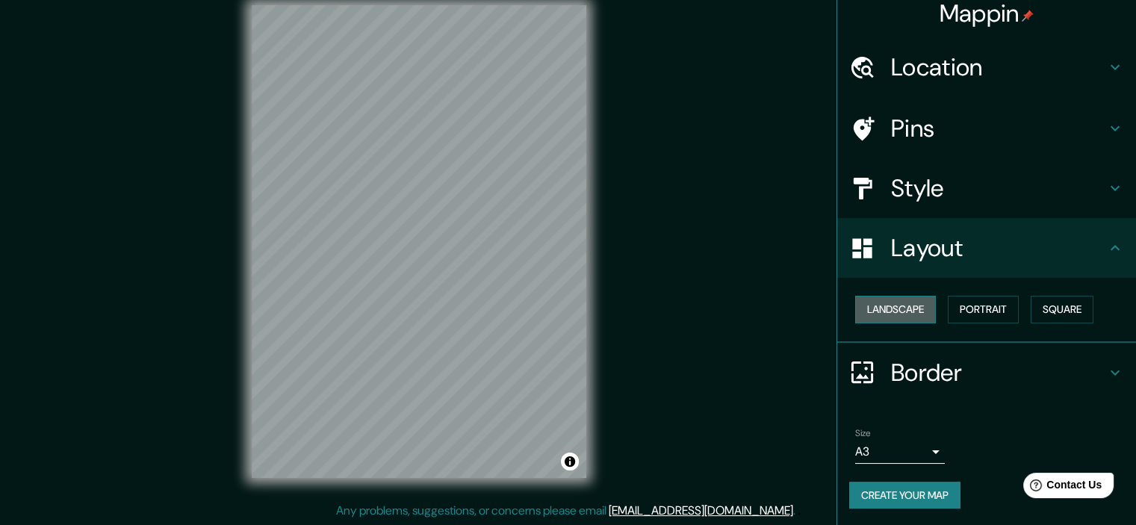
click at [911, 311] on button "Landscape" at bounding box center [895, 310] width 81 height 28
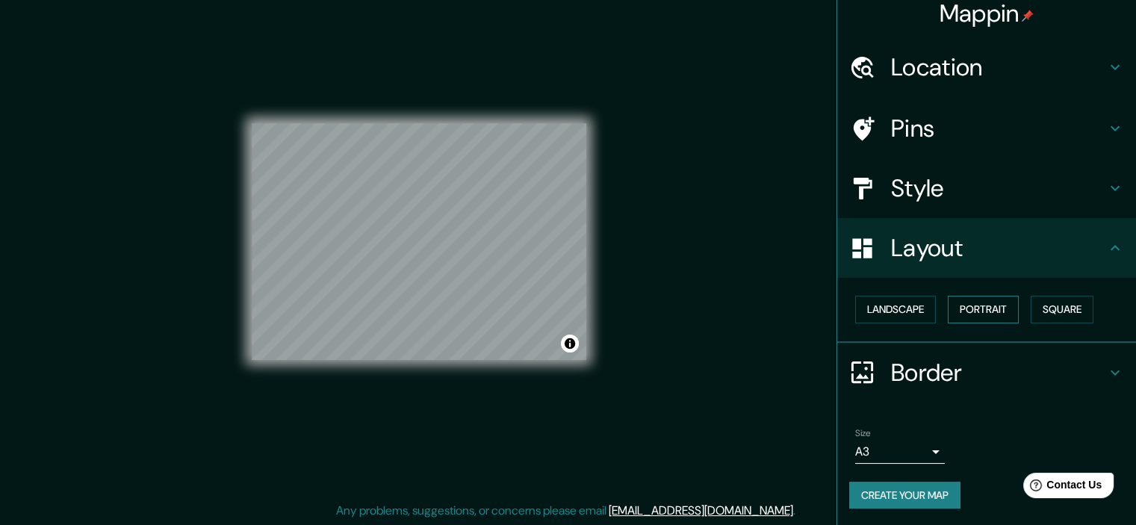
click at [948, 306] on button "Portrait" at bounding box center [983, 310] width 71 height 28
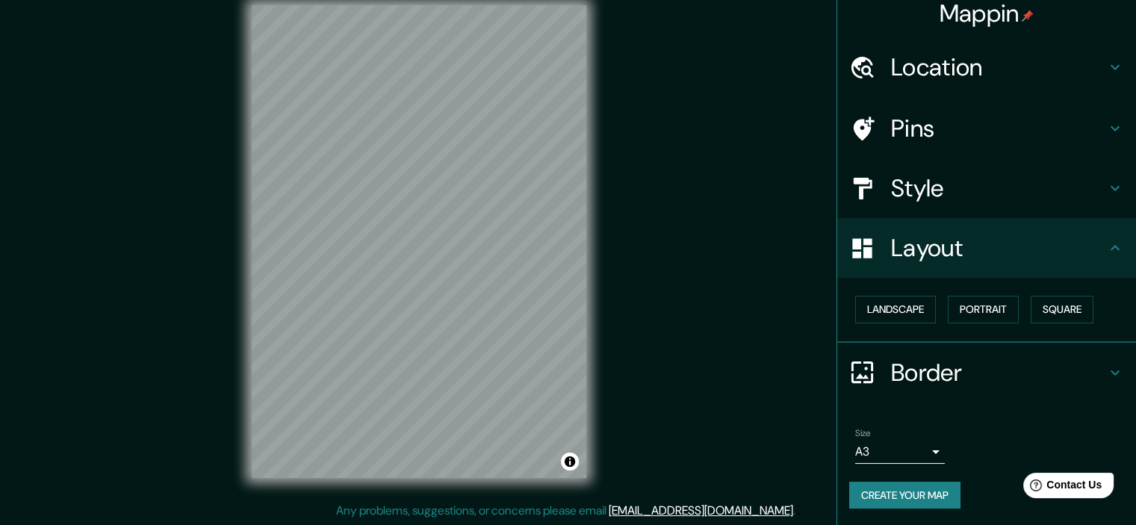
click at [925, 498] on button "Create your map" at bounding box center [904, 496] width 111 height 28
drag, startPoint x: 592, startPoint y: 351, endPoint x: 1049, endPoint y: 302, distance: 459.8
click at [1049, 302] on button "Square" at bounding box center [1062, 310] width 63 height 28
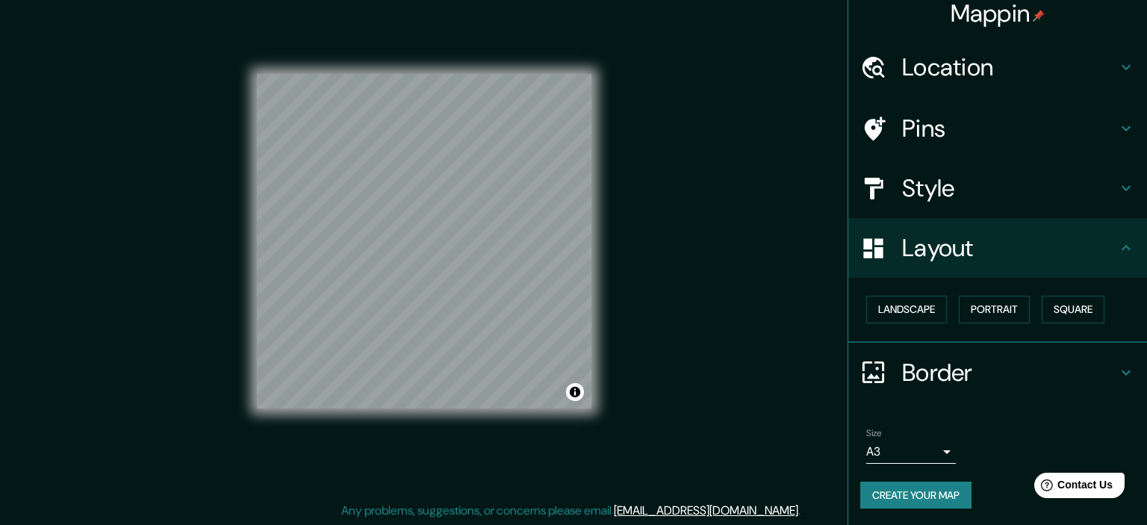
click at [923, 450] on body "Mappin Location Mollendo, Departamento de Arequipa, Perú Pins Style Layout Land…" at bounding box center [573, 243] width 1147 height 525
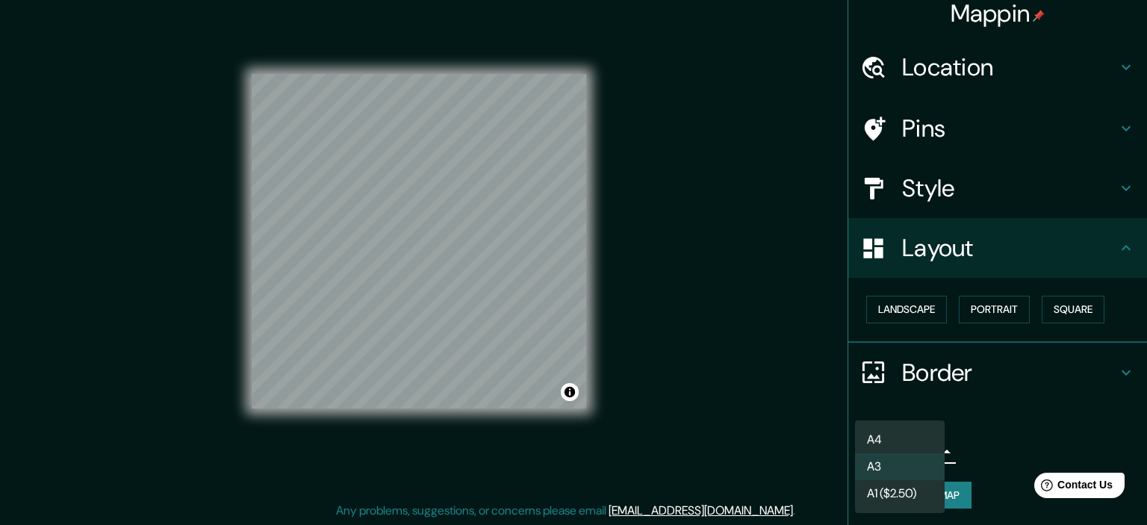
click at [905, 447] on li "A4" at bounding box center [900, 440] width 90 height 27
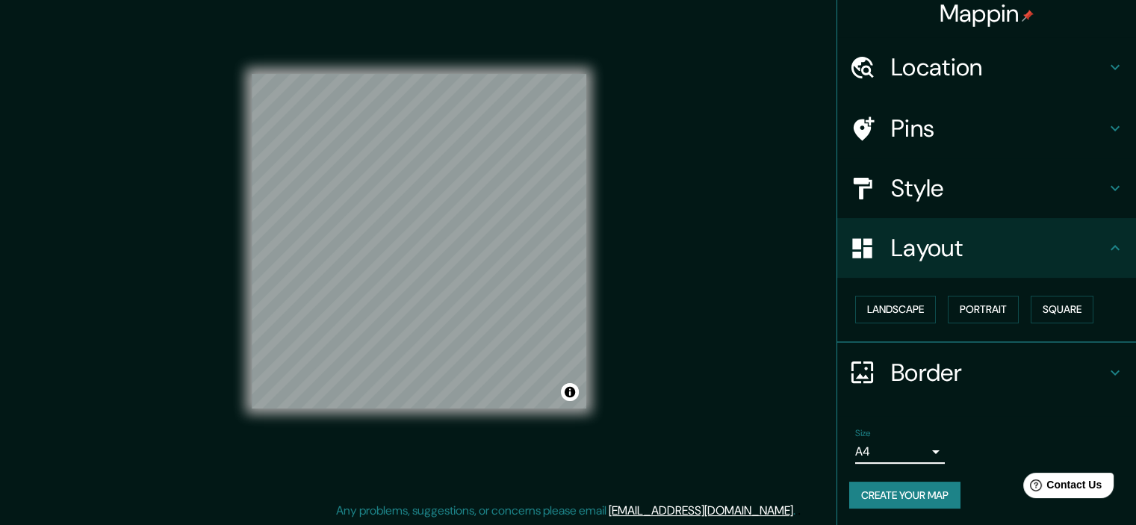
click at [907, 493] on button "Create your map" at bounding box center [904, 496] width 111 height 28
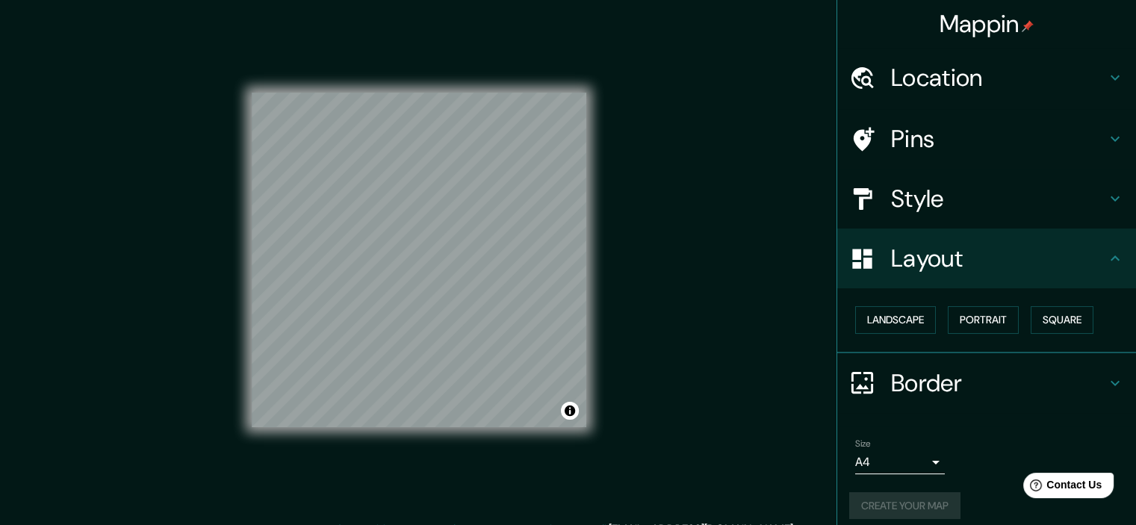
scroll to position [0, 0]
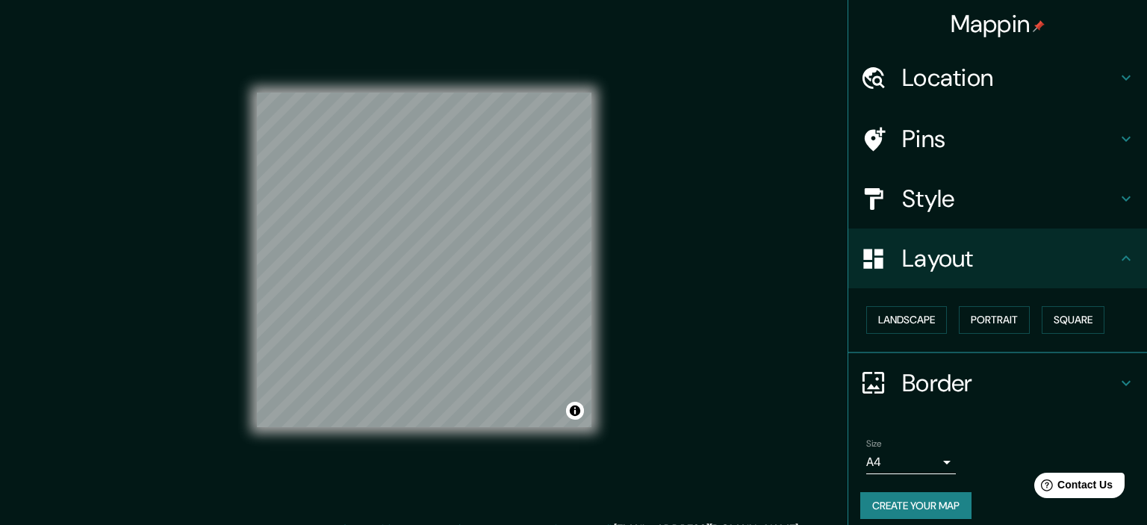
click at [899, 468] on body "Mappin Location Mollendo, Departamento de Arequipa, Perú Pins Style Layout Land…" at bounding box center [573, 262] width 1147 height 525
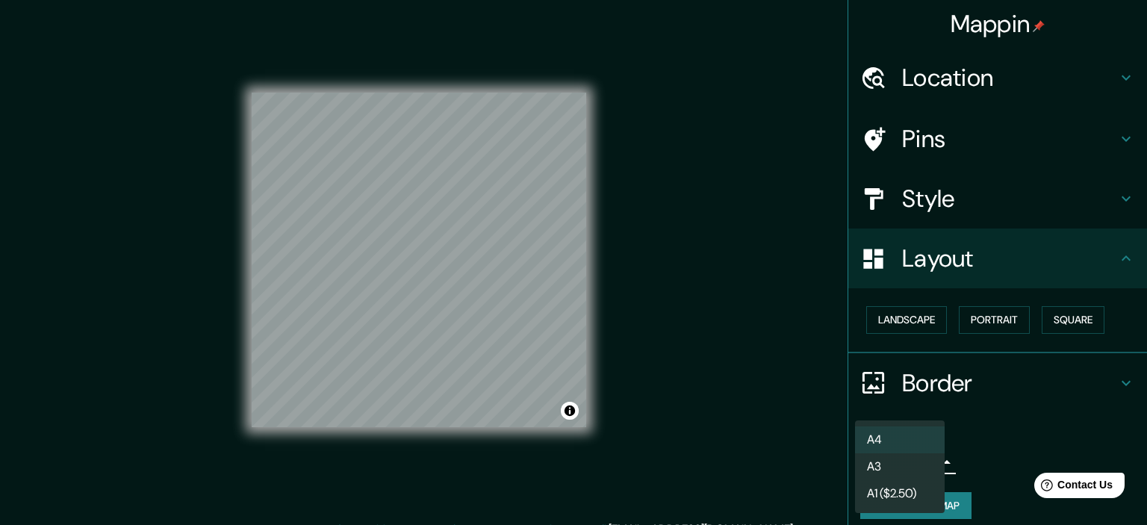
click at [902, 468] on li "A3" at bounding box center [900, 466] width 90 height 27
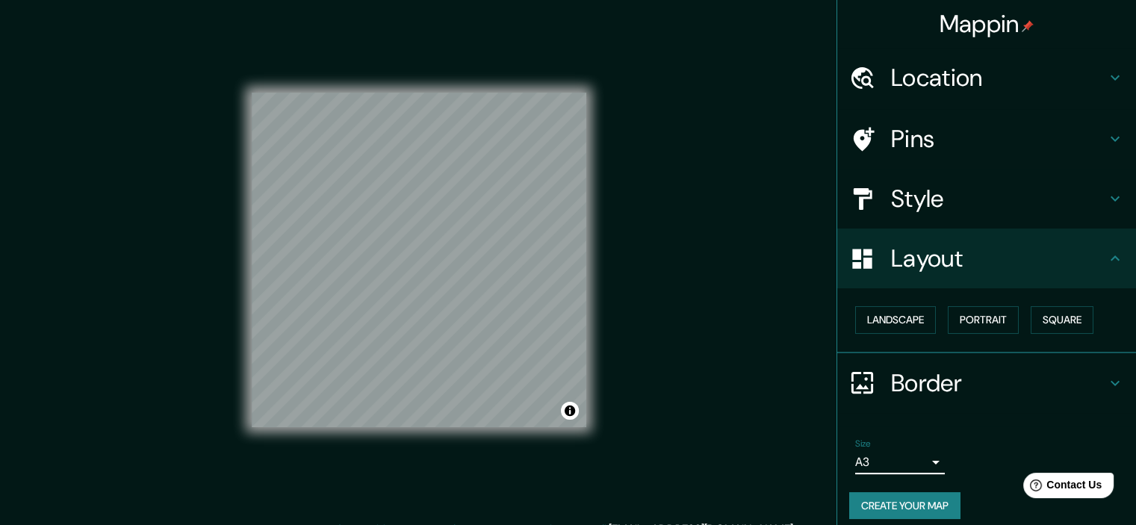
click at [908, 492] on button "Create your map" at bounding box center [904, 506] width 111 height 28
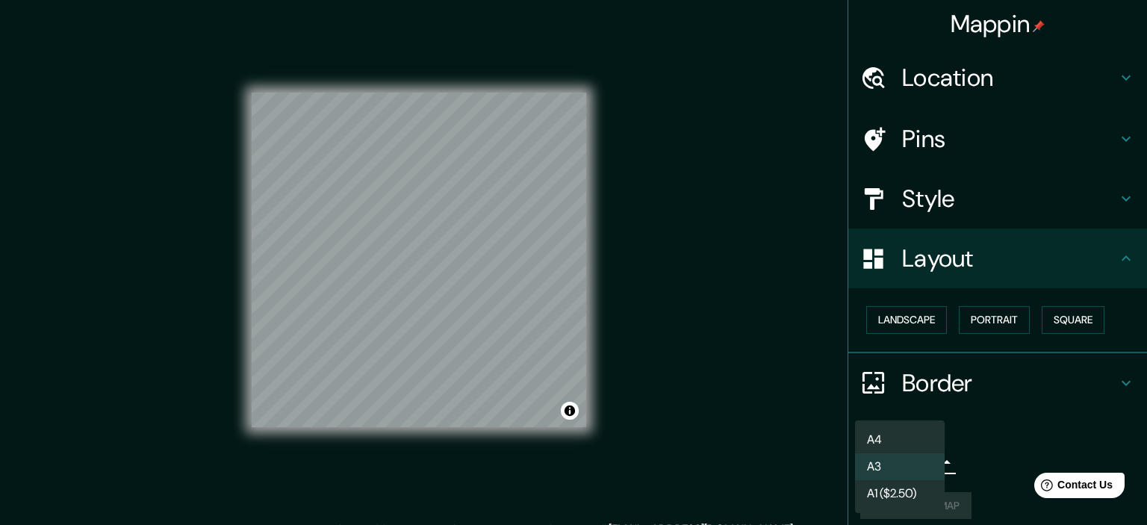
click at [914, 462] on body "Mappin Location Mollendo, Departamento de Arequipa, Perú Pins Style Layout Land…" at bounding box center [573, 262] width 1147 height 525
click at [920, 489] on li "A1 ($2.50)" at bounding box center [900, 493] width 90 height 27
click at [917, 458] on body "Mappin Location Mollendo, Departamento de Arequipa, Perú Pins Style Layout Land…" at bounding box center [573, 262] width 1147 height 525
click at [919, 465] on li "A3" at bounding box center [900, 466] width 90 height 27
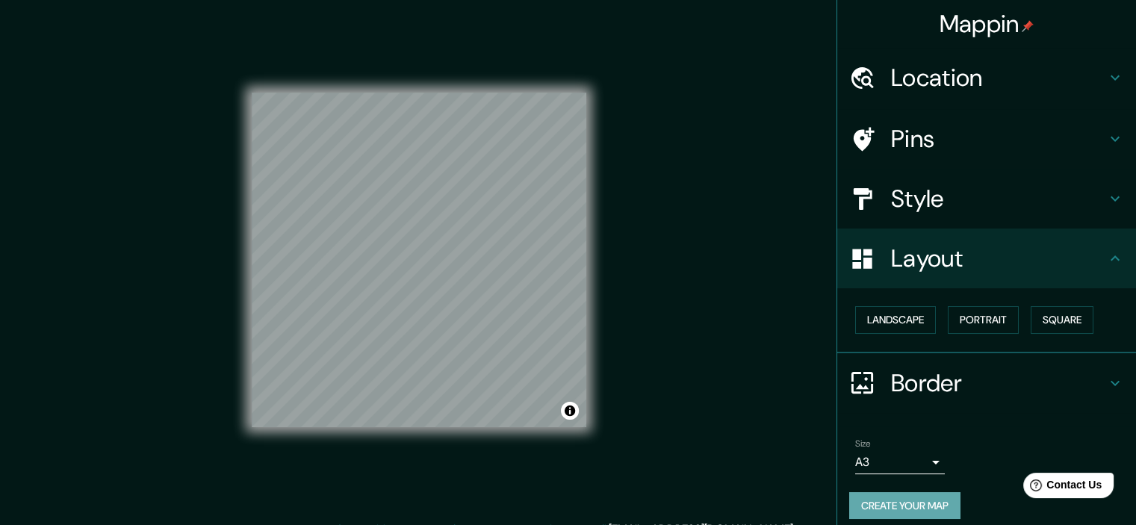
click at [866, 506] on button "Create your map" at bounding box center [904, 506] width 111 height 28
